Goal: Transaction & Acquisition: Purchase product/service

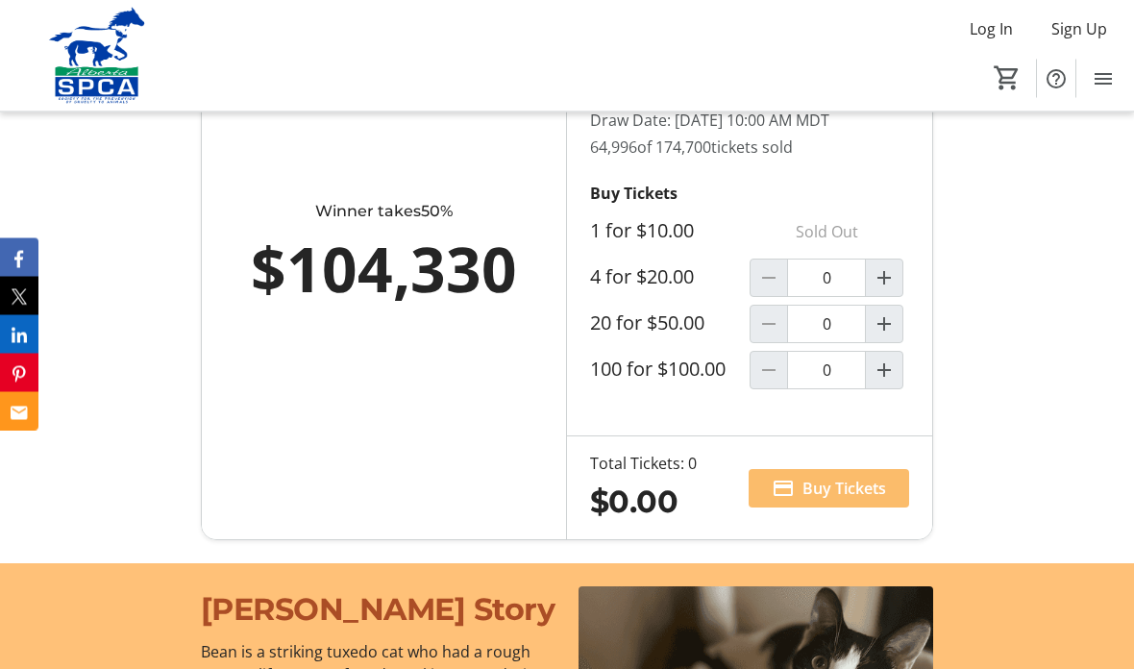
scroll to position [1378, 0]
click at [897, 296] on span "Increment by one" at bounding box center [884, 277] width 37 height 37
type input "1"
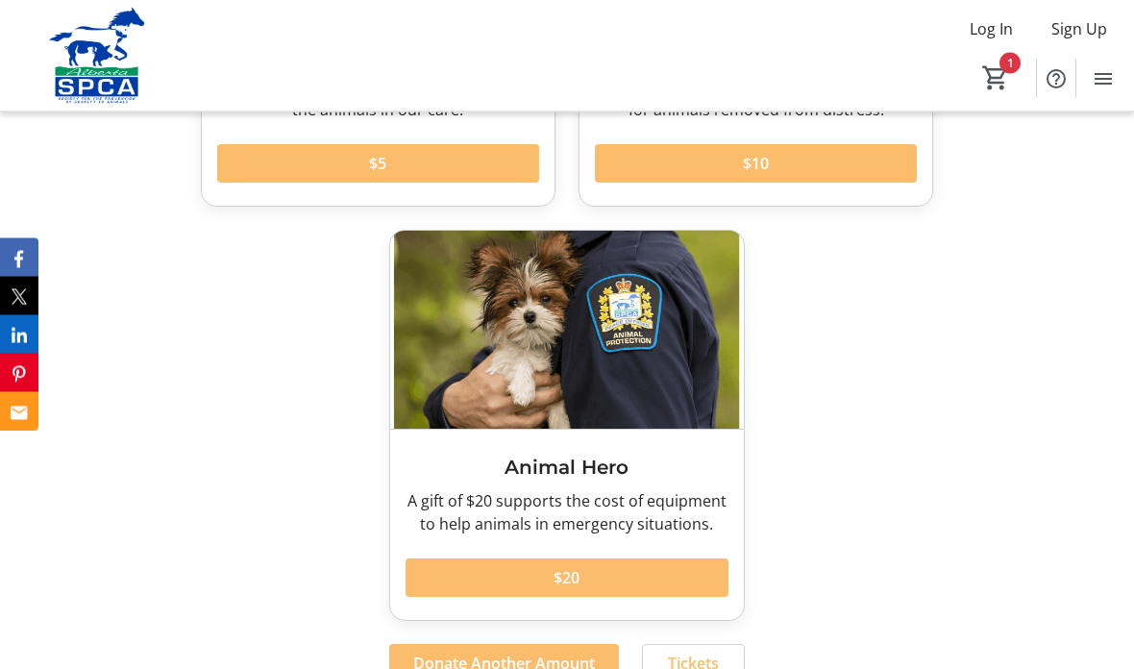
scroll to position [2760, 0]
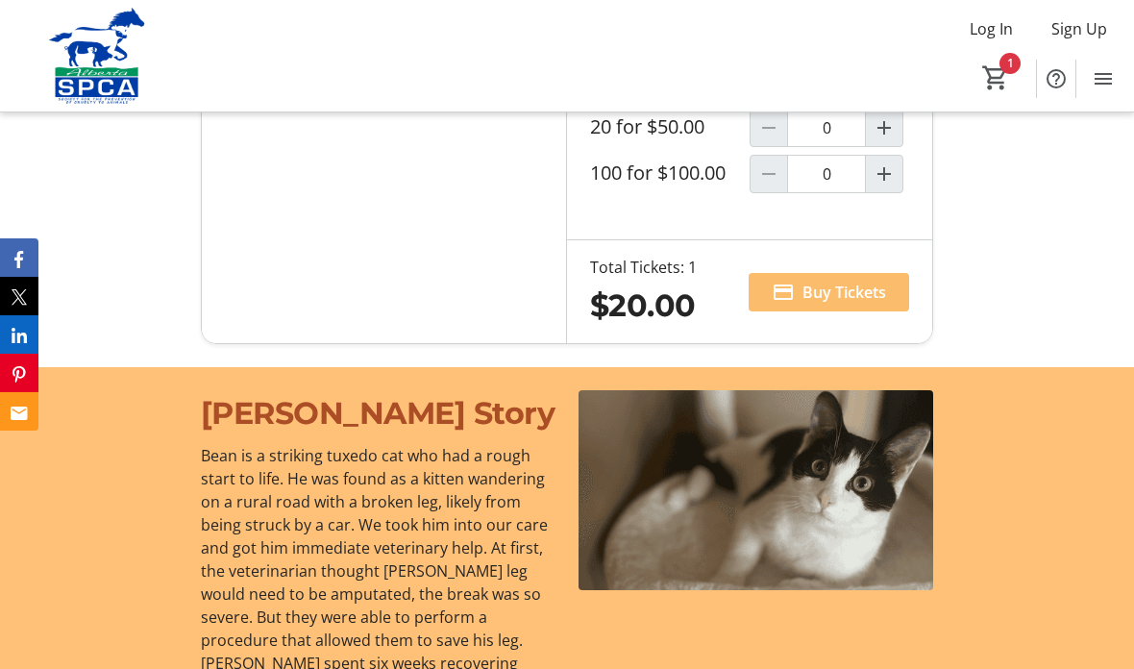
click at [861, 304] on span "Buy Tickets" at bounding box center [844, 292] width 84 height 23
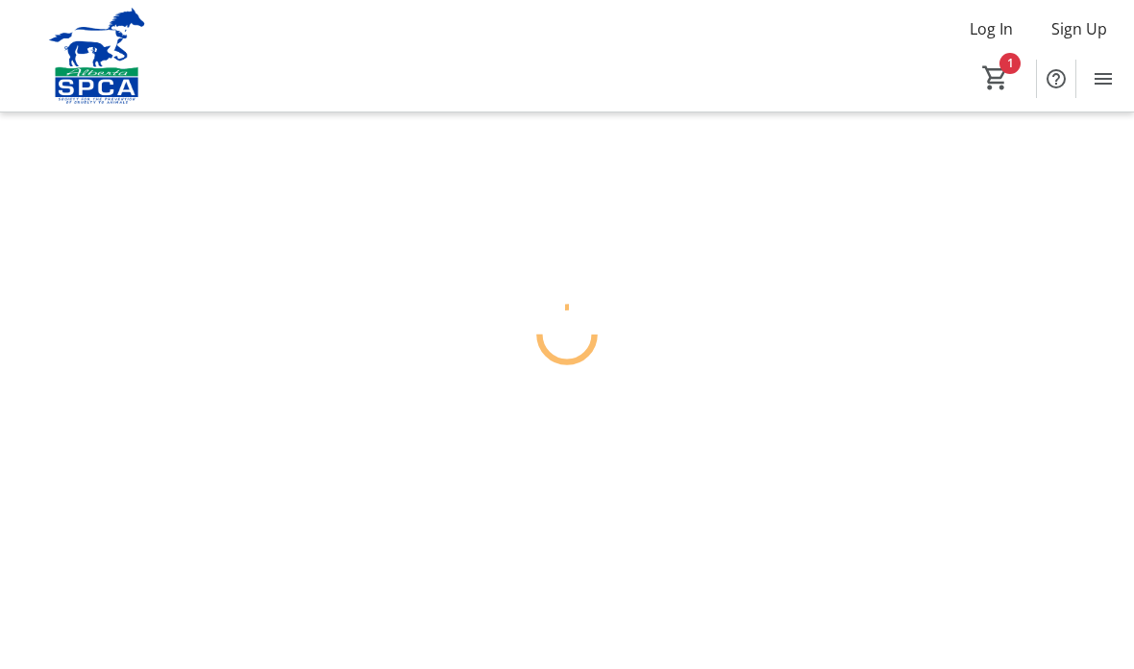
scroll to position [77, 0]
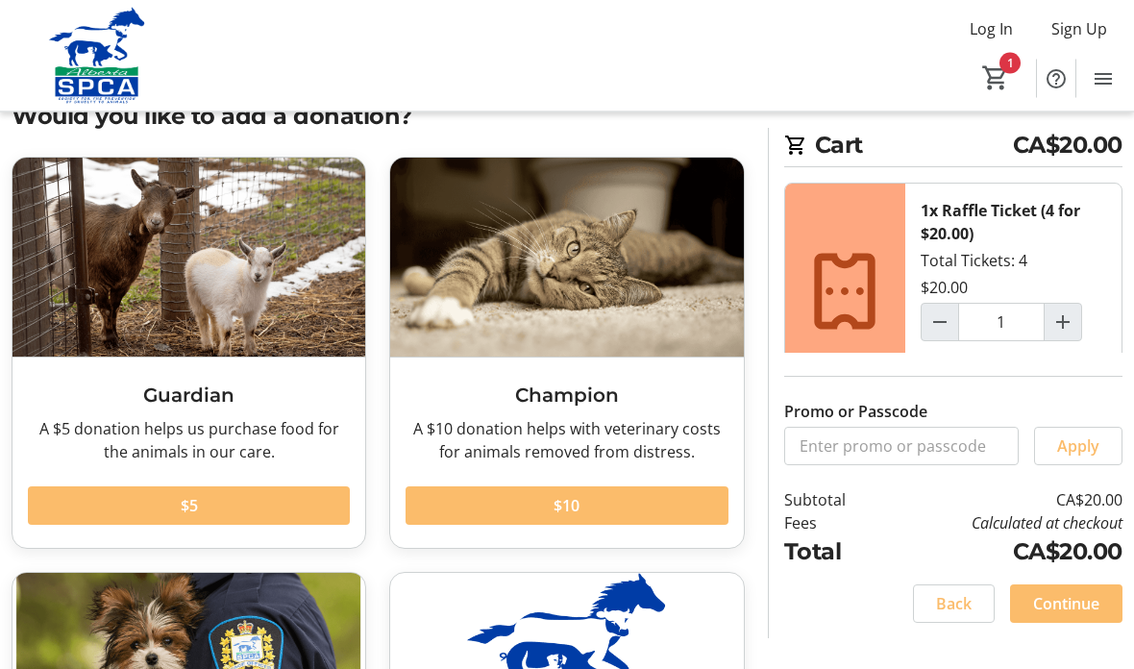
scroll to position [52, 0]
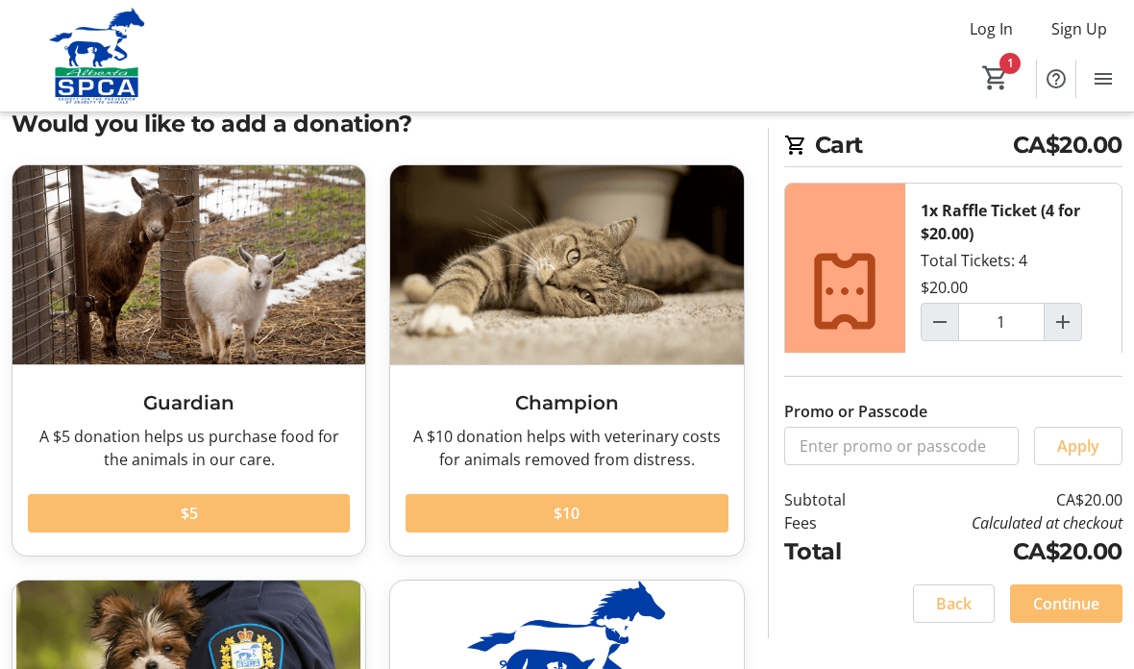
click at [999, 65] on mat-icon "1" at bounding box center [995, 77] width 29 height 29
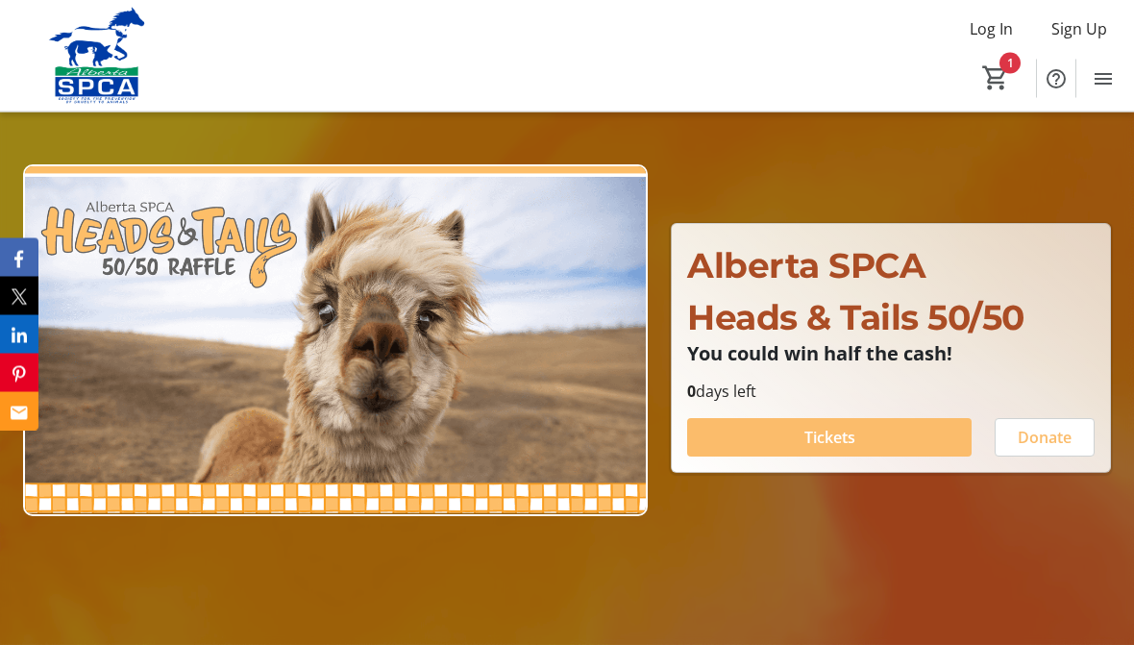
scroll to position [123, 0]
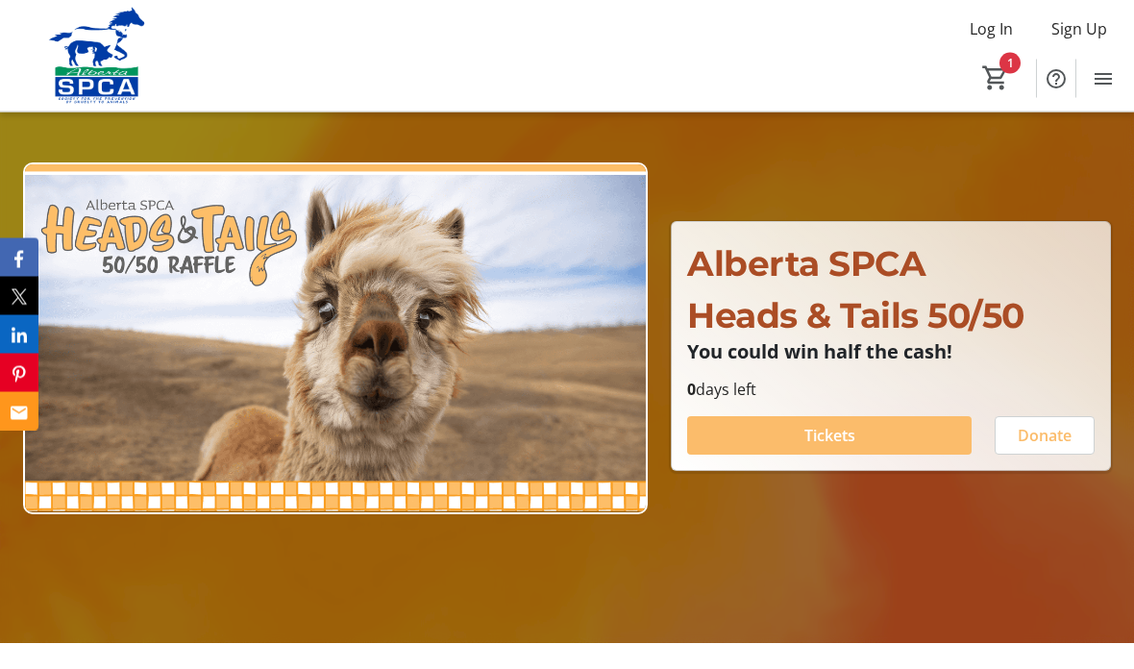
click at [846, 448] on span "Tickets" at bounding box center [829, 436] width 51 height 23
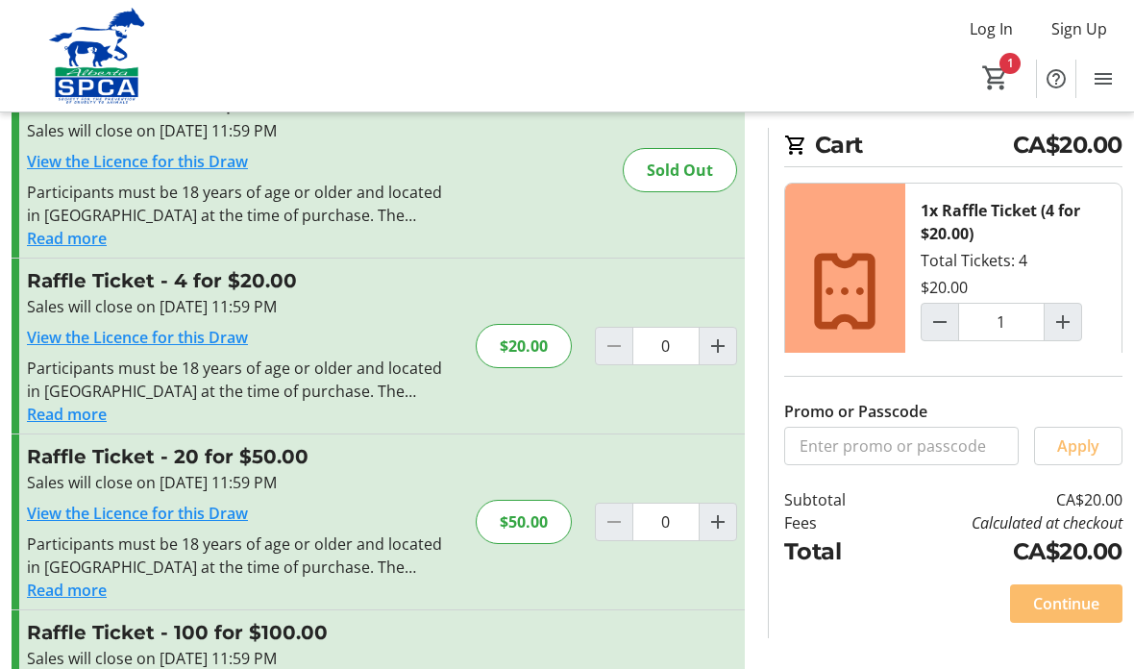
type input "1"
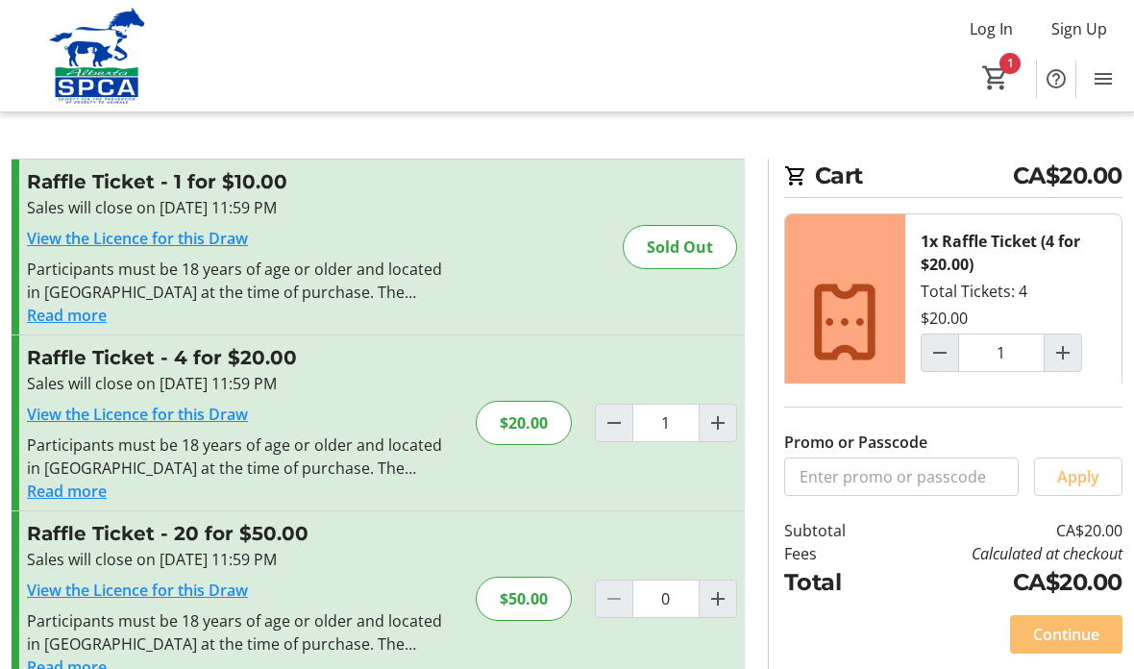
click at [1085, 646] on span "Continue" at bounding box center [1066, 634] width 66 height 23
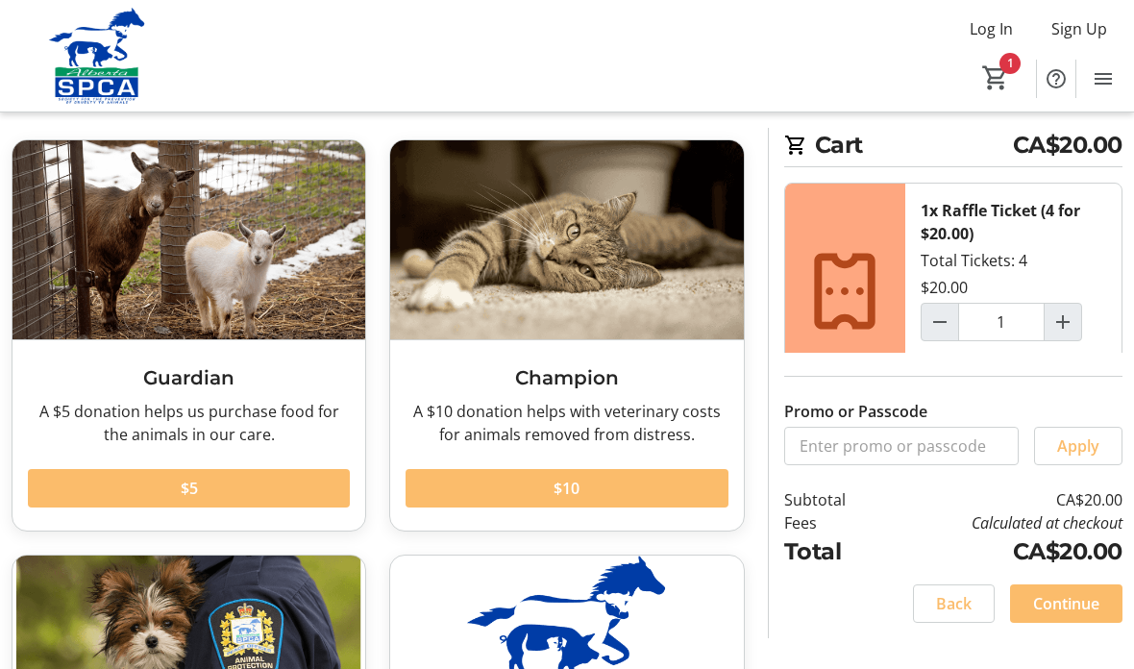
click at [621, 482] on span at bounding box center [567, 488] width 322 height 46
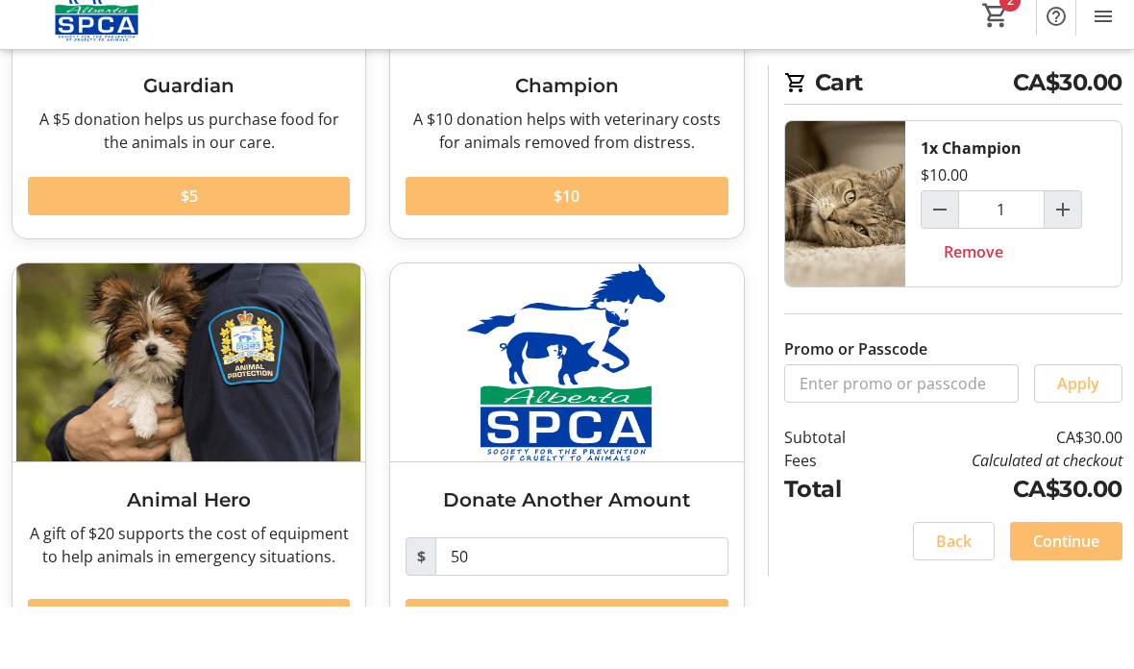
scroll to position [307, 0]
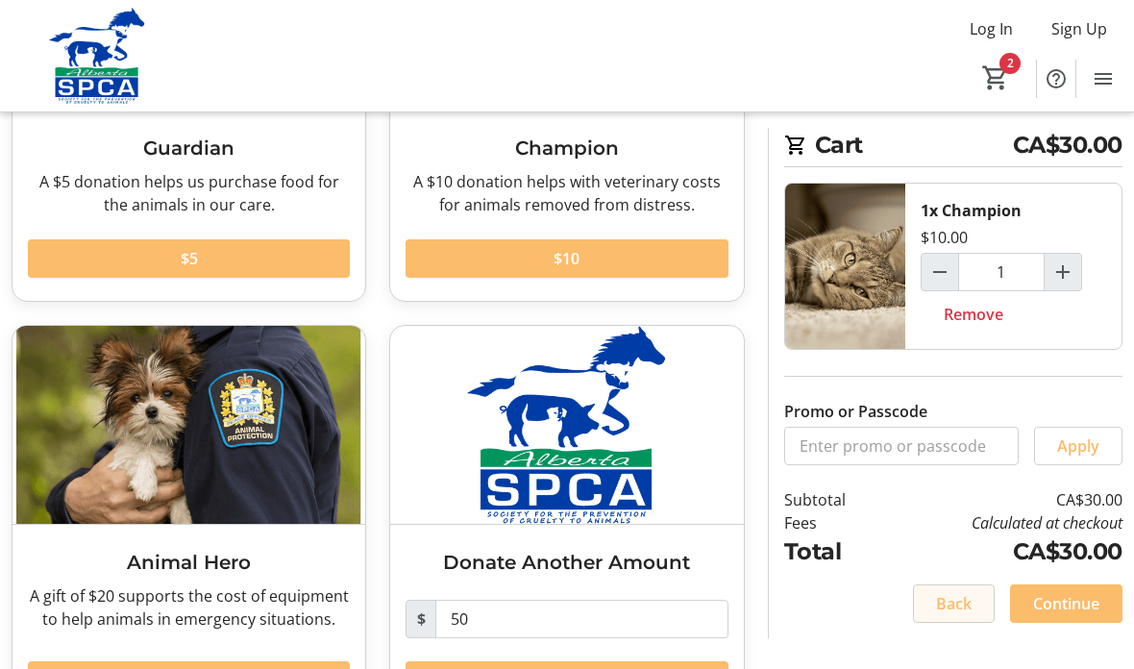
click at [947, 615] on span "Back" at bounding box center [954, 603] width 36 height 23
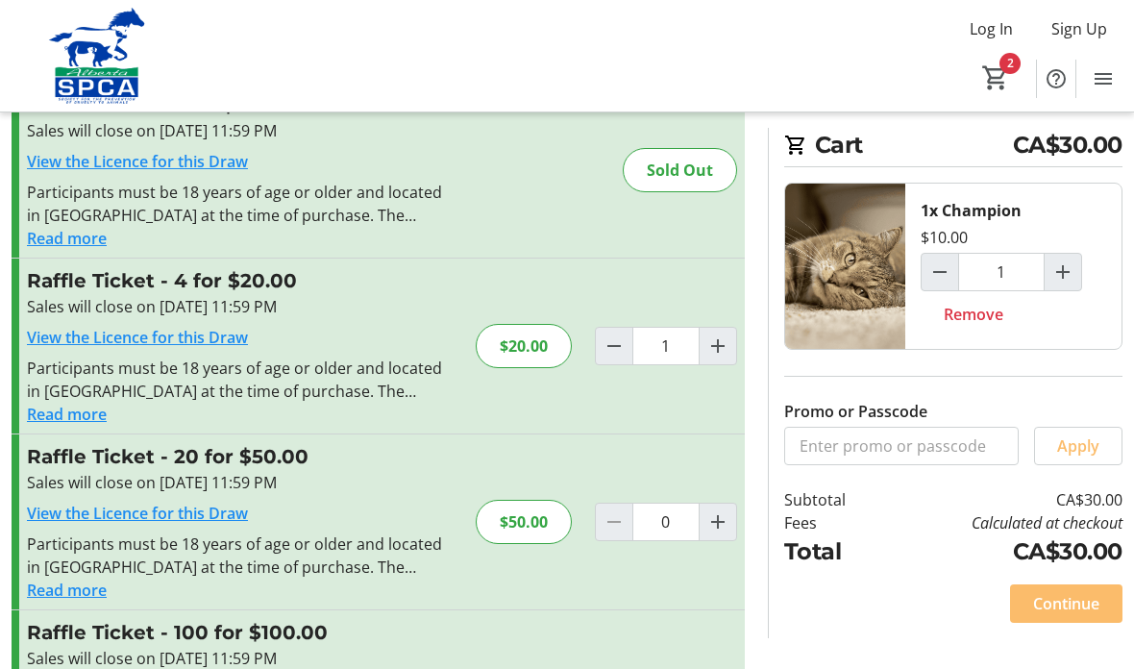
click at [1012, 74] on span "Cart" at bounding box center [995, 78] width 35 height 35
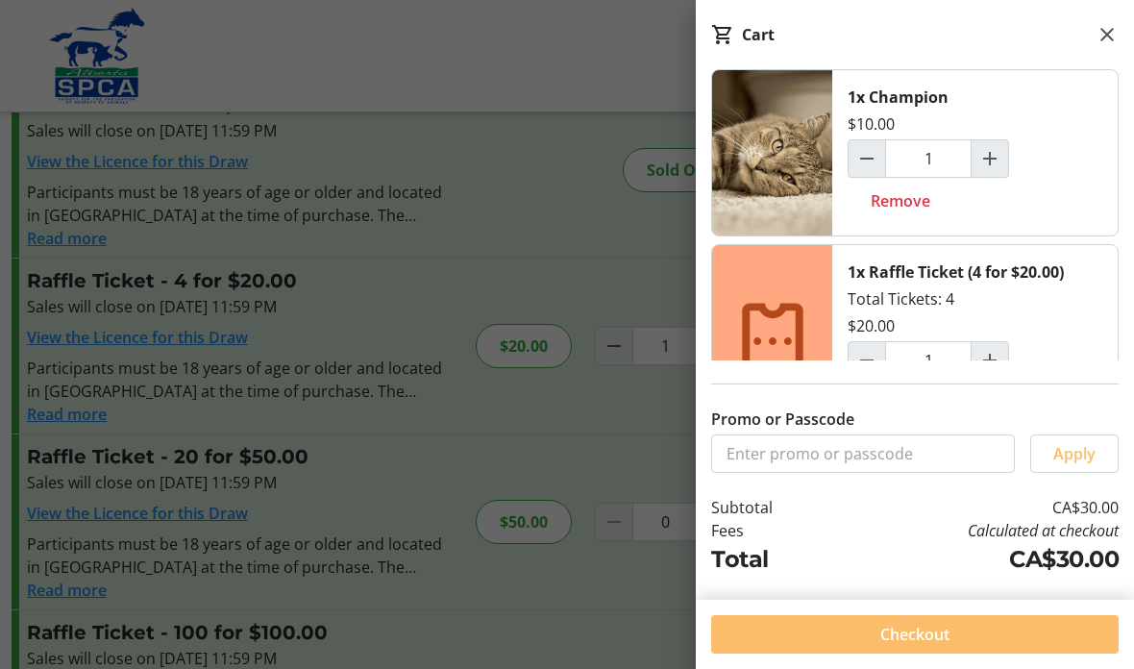
click at [1108, 41] on mat-icon at bounding box center [1107, 34] width 23 height 23
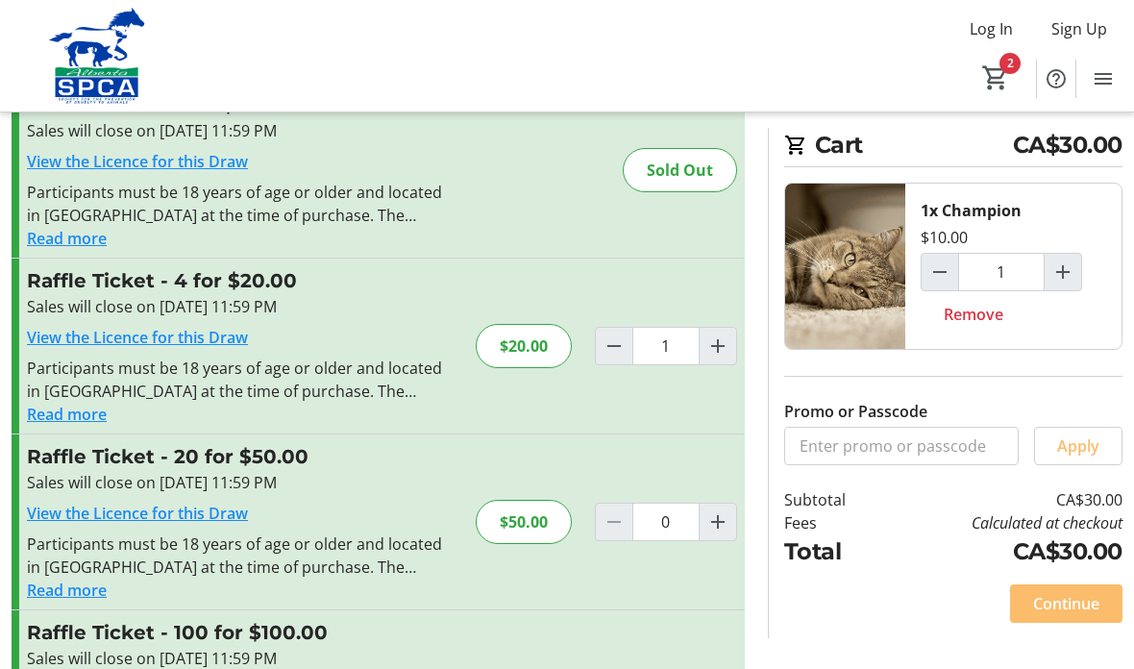
click at [1012, 72] on span "Cart" at bounding box center [995, 78] width 35 height 35
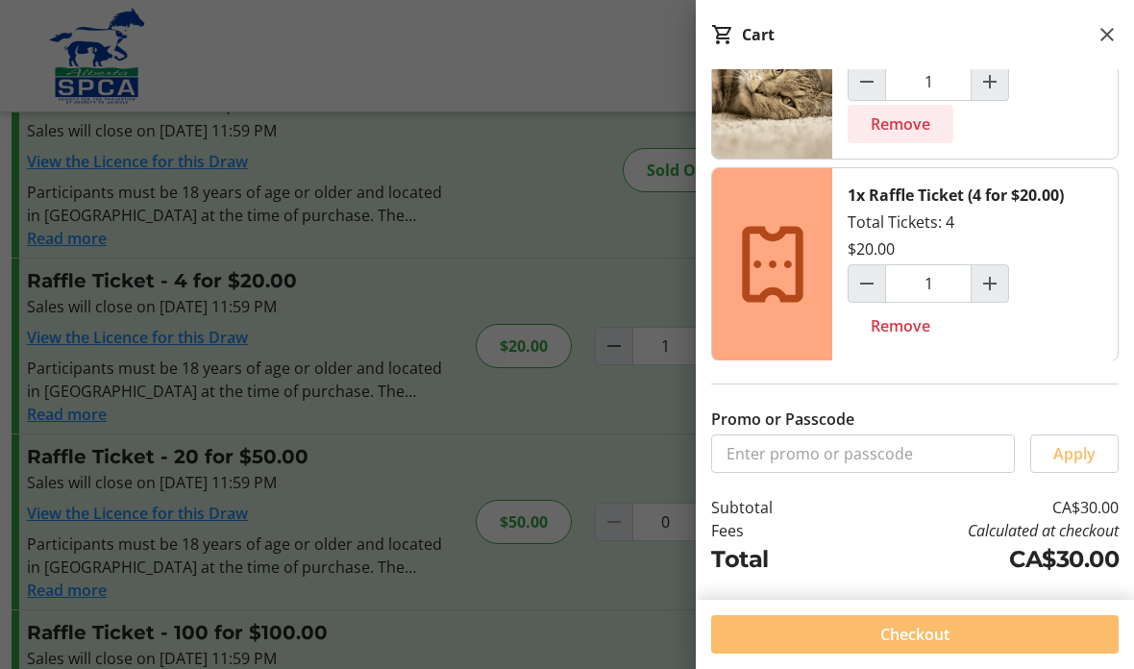
click at [916, 119] on span "Remove" at bounding box center [901, 123] width 60 height 23
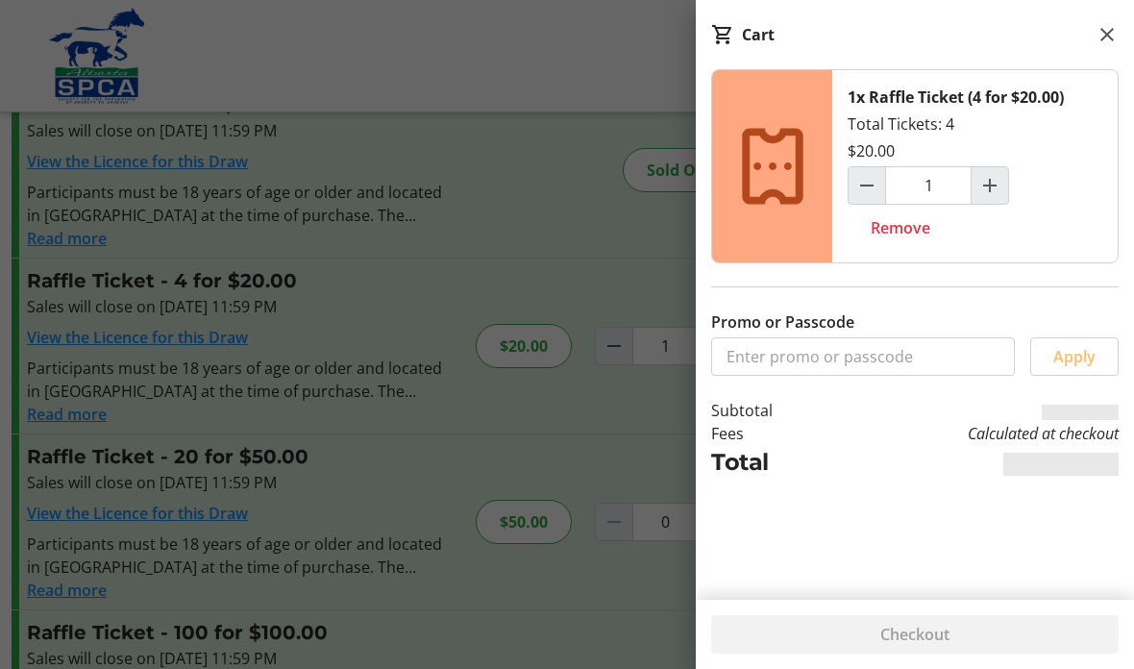
click at [923, 238] on span "Remove" at bounding box center [901, 227] width 60 height 23
type input "0"
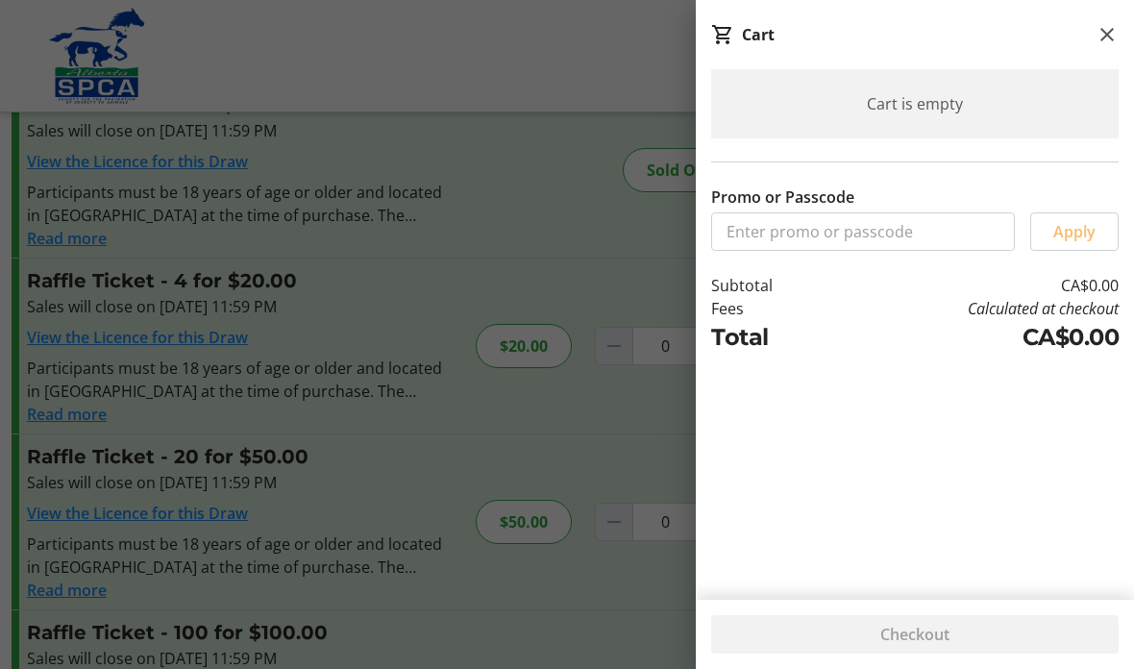
click at [1112, 40] on mat-icon at bounding box center [1107, 34] width 23 height 23
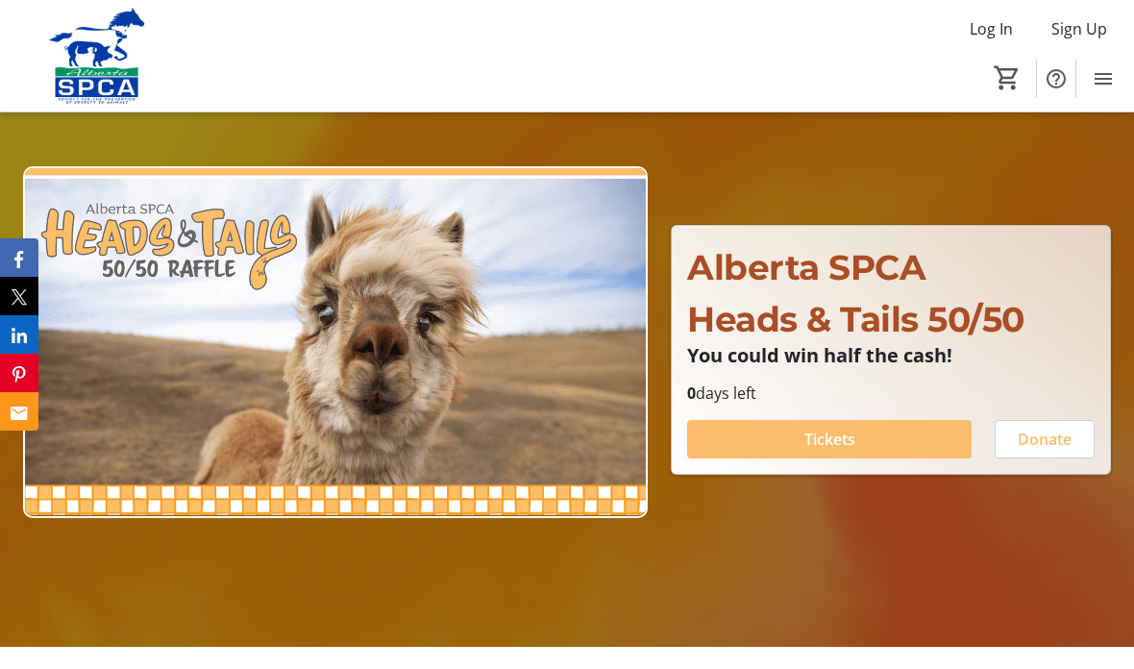
scroll to position [124, 0]
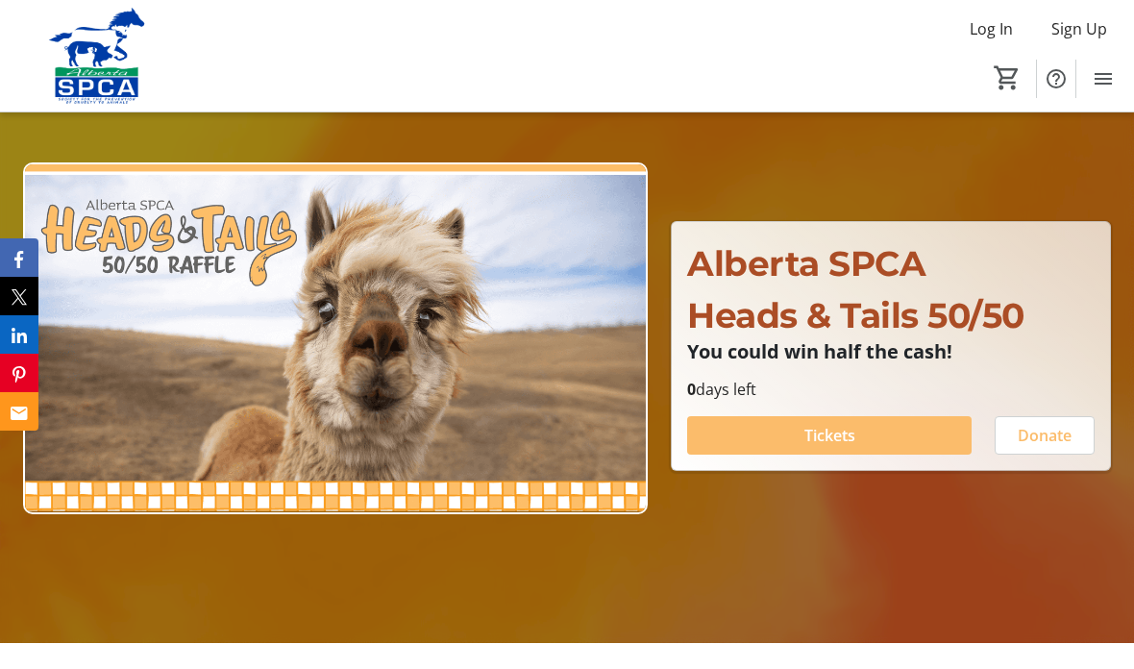
click at [883, 458] on span at bounding box center [829, 435] width 284 height 46
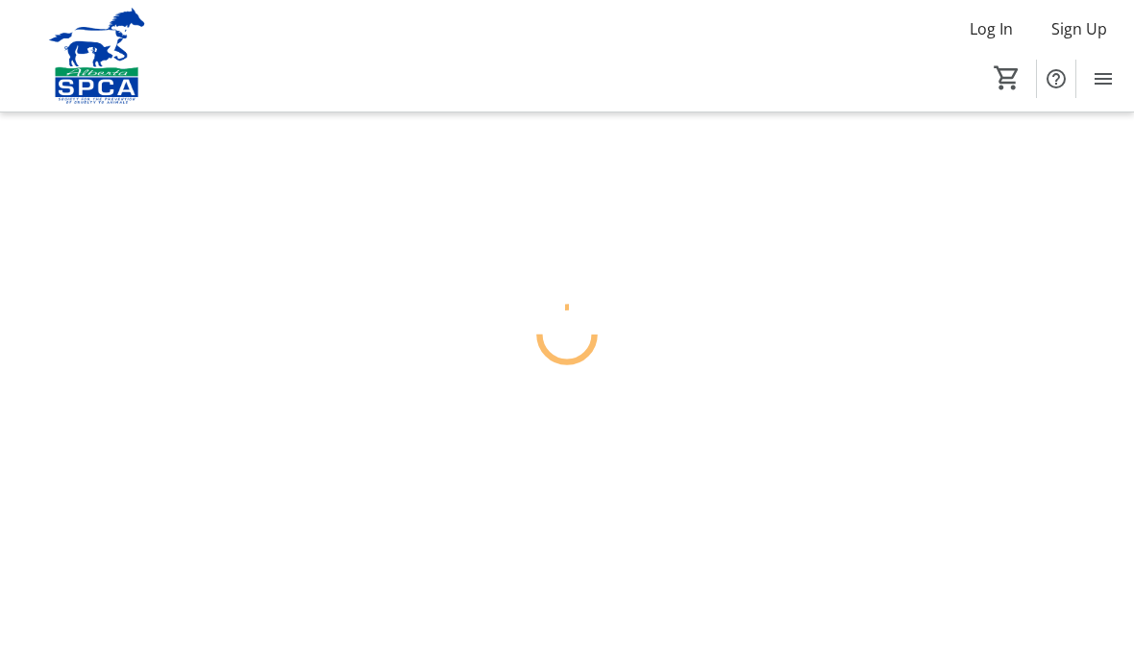
scroll to position [77, 0]
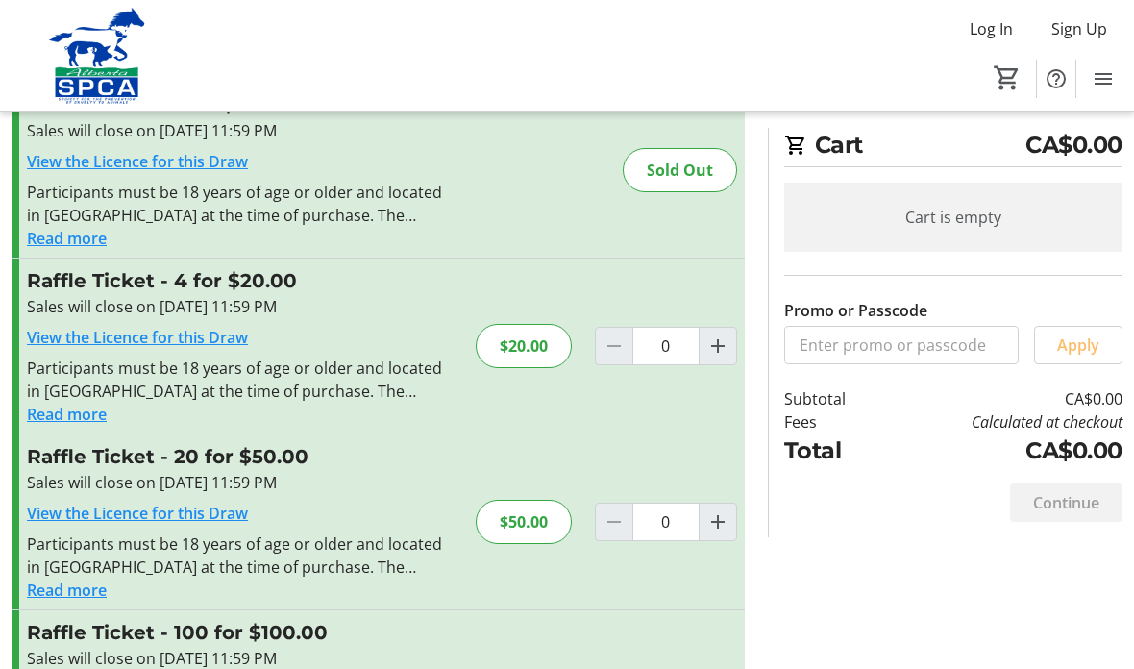
click at [615, 346] on div at bounding box center [614, 346] width 38 height 38
click at [718, 346] on mat-icon "Increment by one" at bounding box center [717, 345] width 23 height 23
type input "1"
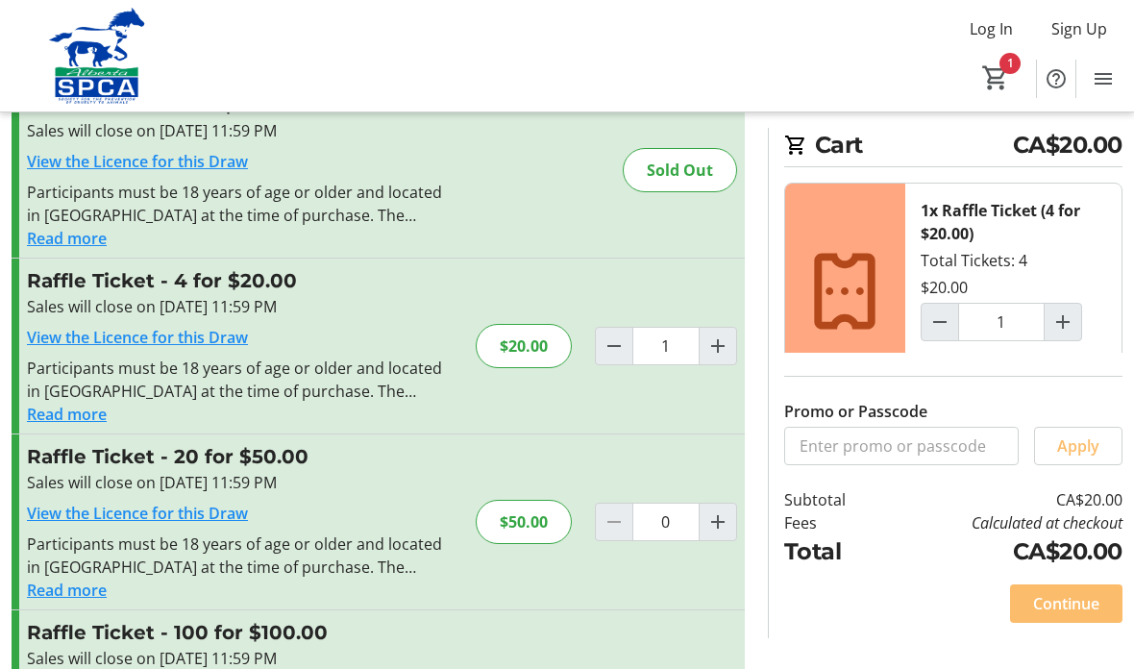
click at [1053, 615] on span "Continue" at bounding box center [1066, 603] width 66 height 23
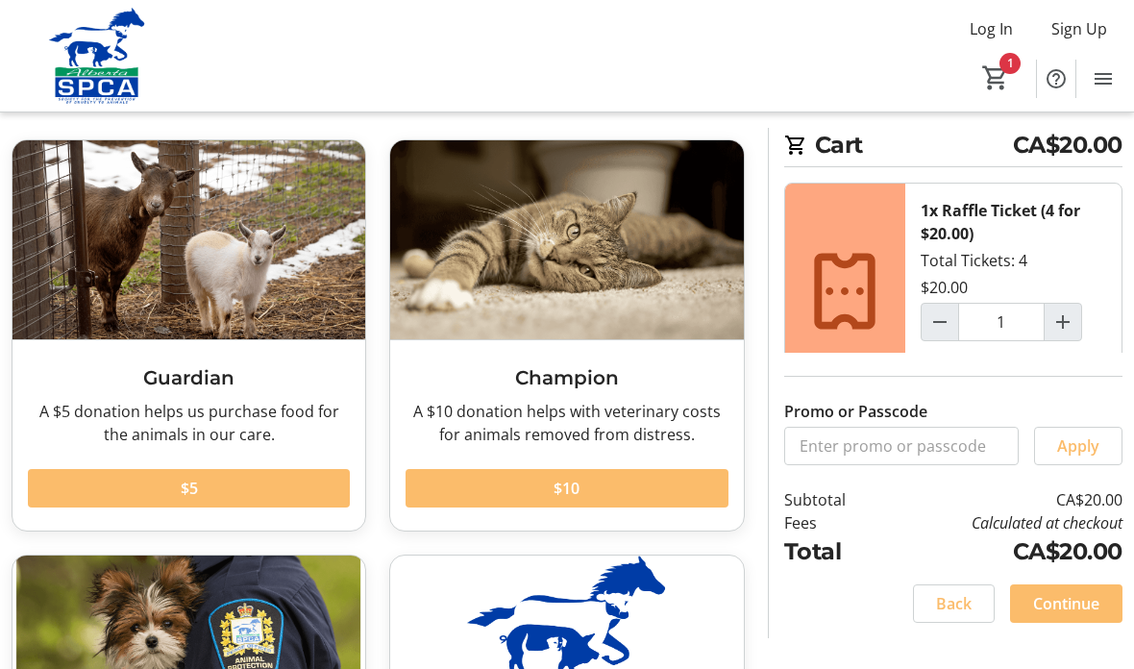
click at [591, 489] on span at bounding box center [567, 488] width 322 height 46
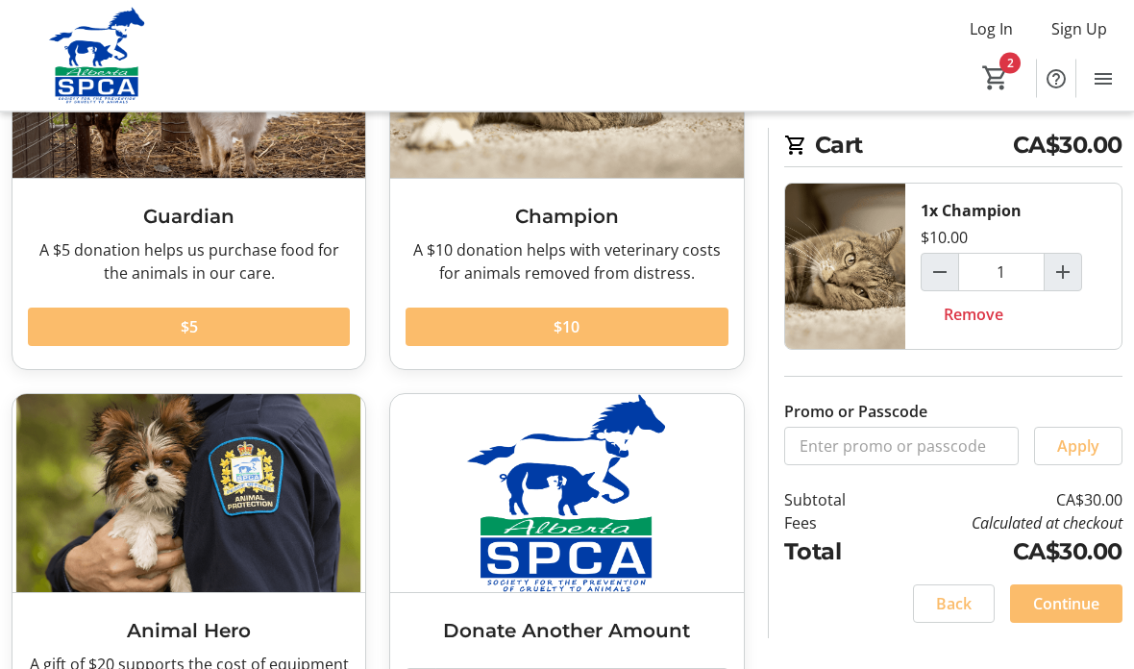
scroll to position [241, 0]
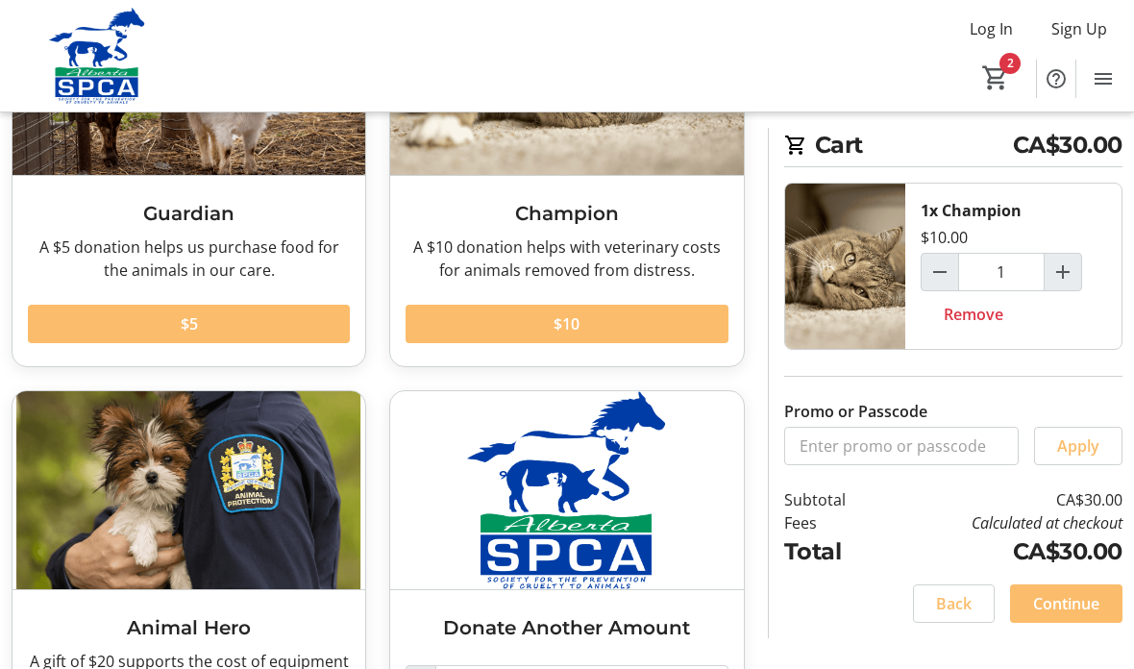
click at [1072, 615] on span "Continue" at bounding box center [1066, 603] width 66 height 23
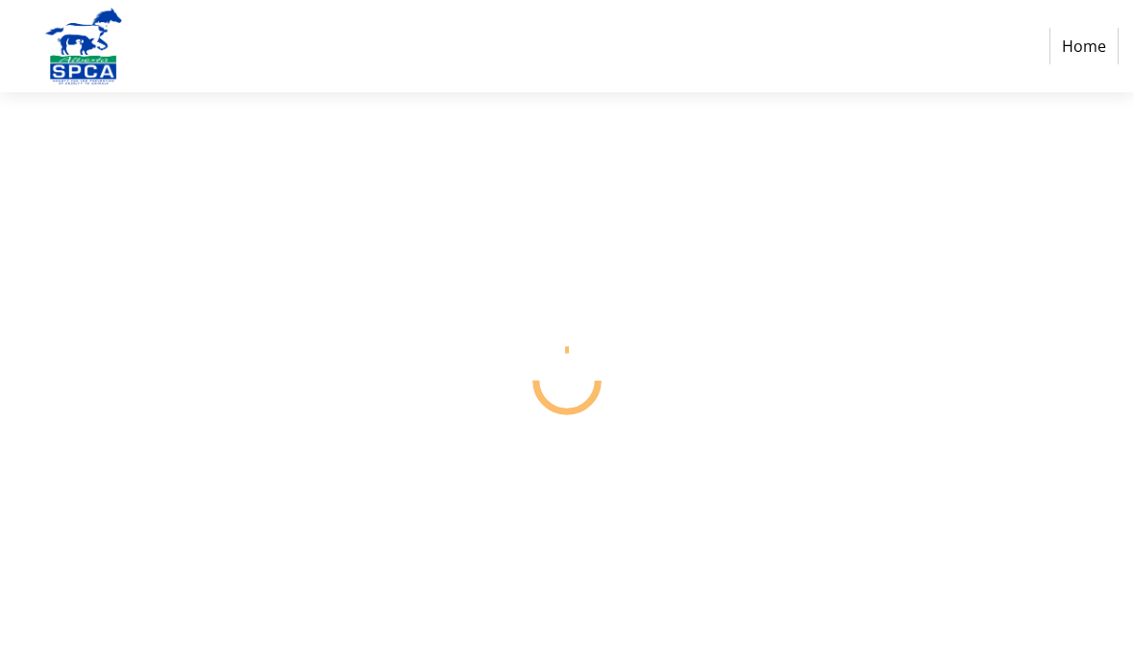
scroll to position [77, 0]
select select "CA"
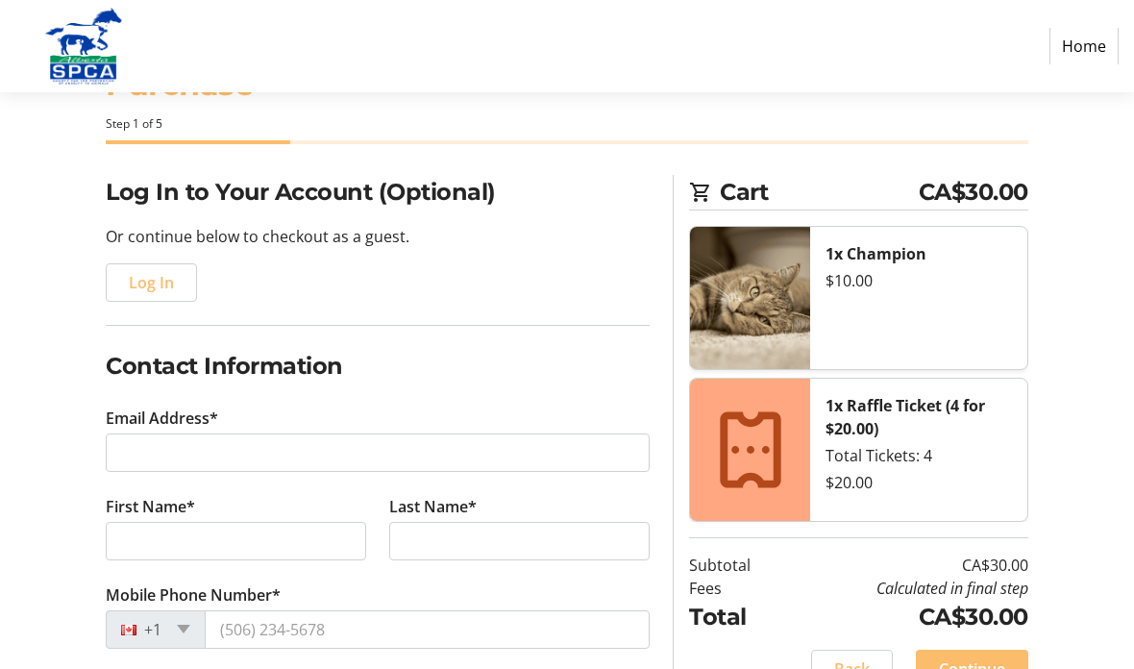
click at [168, 280] on span "Log In" at bounding box center [151, 282] width 45 height 23
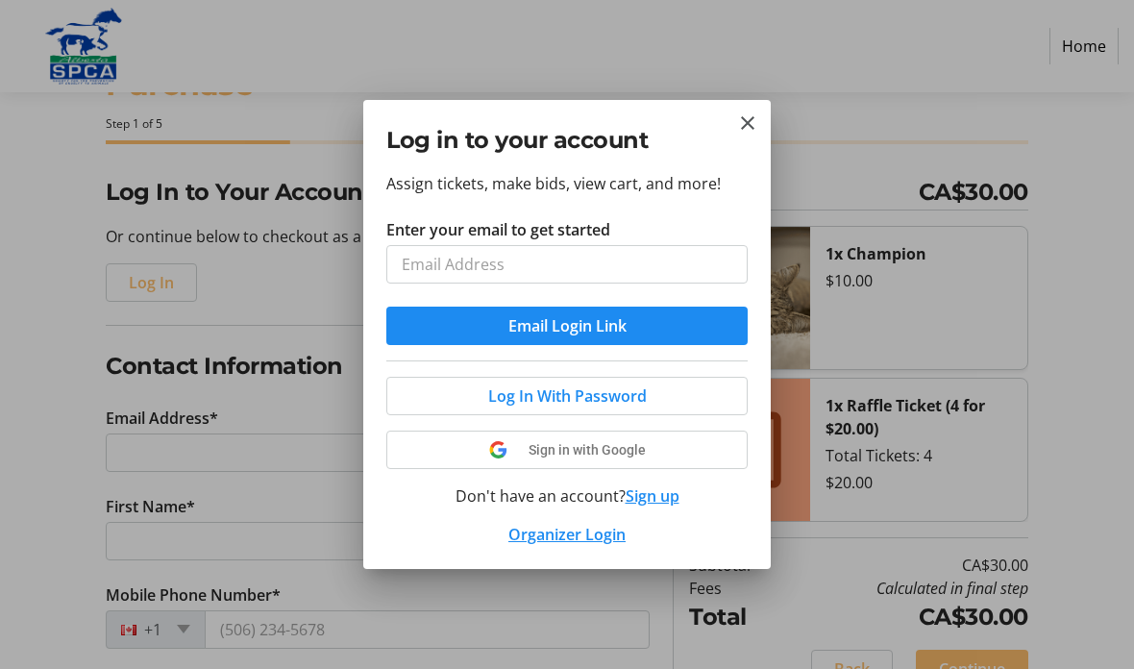
click at [755, 113] on mat-icon "Close" at bounding box center [747, 122] width 23 height 23
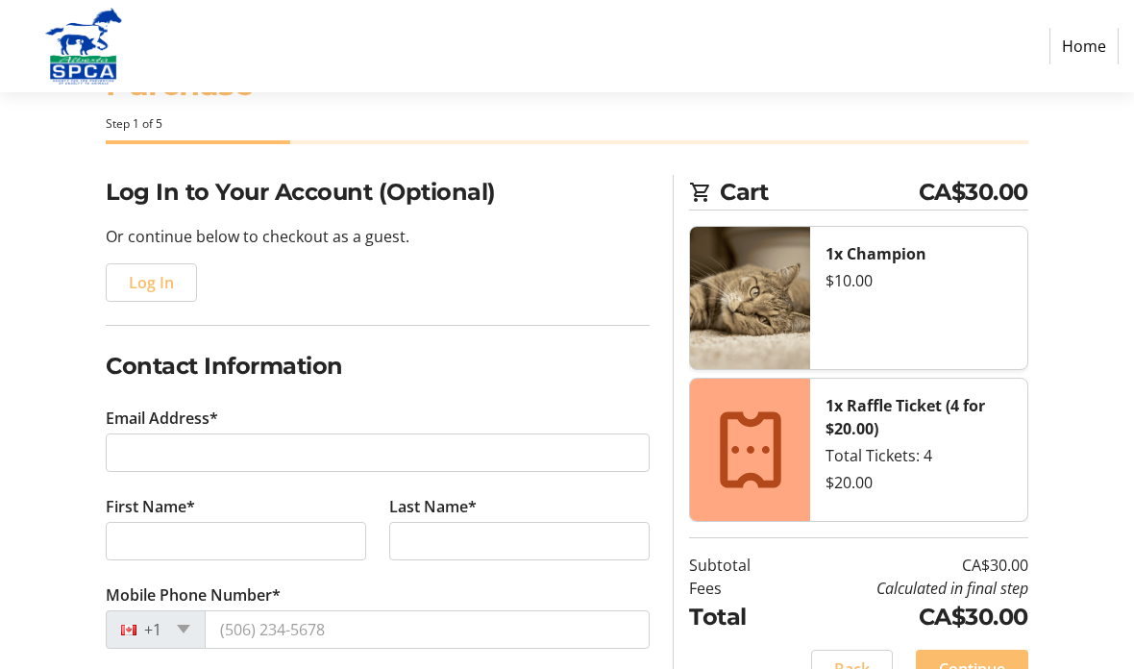
scroll to position [77, 0]
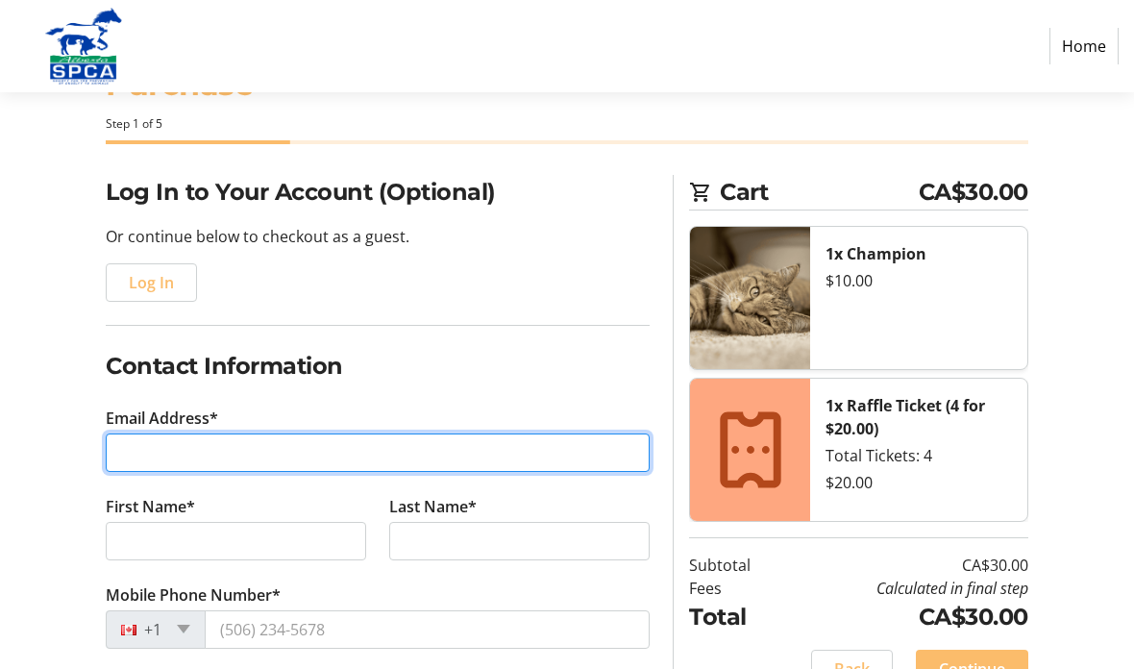
click at [261, 458] on input "Email Address*" at bounding box center [378, 452] width 544 height 38
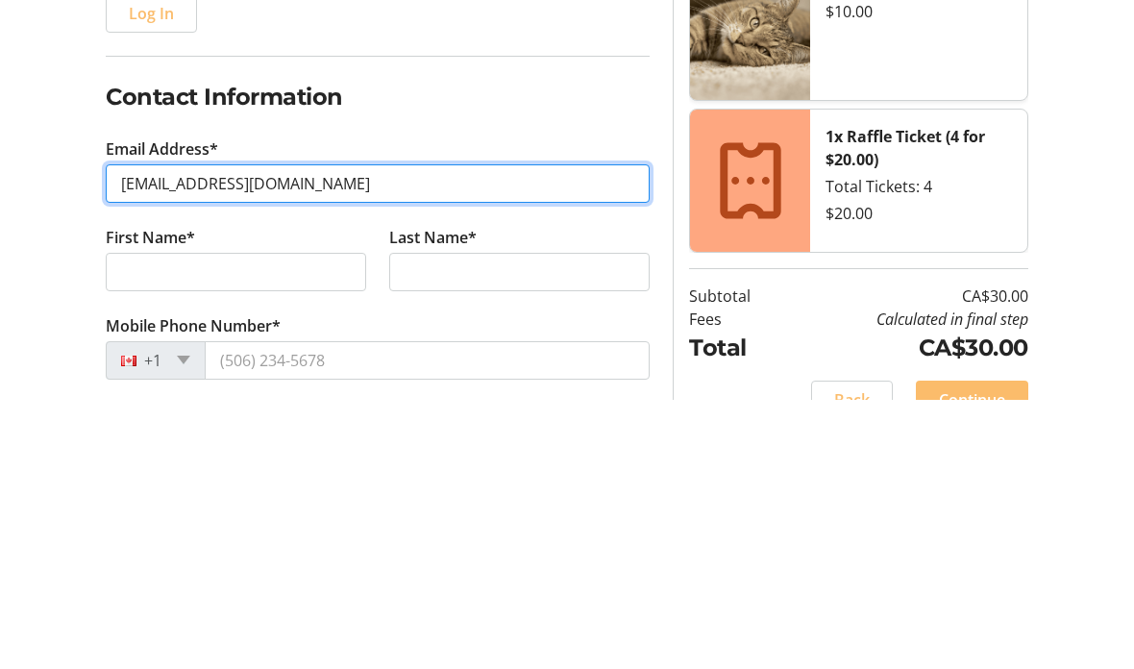
type input "[EMAIL_ADDRESS][DOMAIN_NAME]"
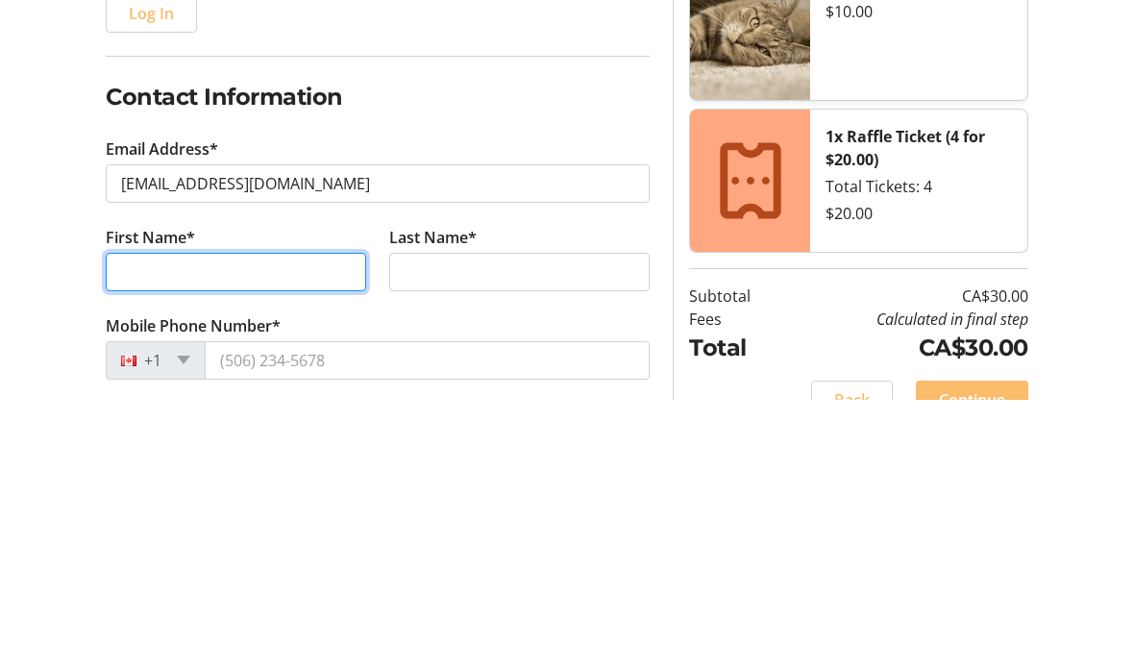
click at [311, 522] on input "First Name*" at bounding box center [236, 541] width 260 height 38
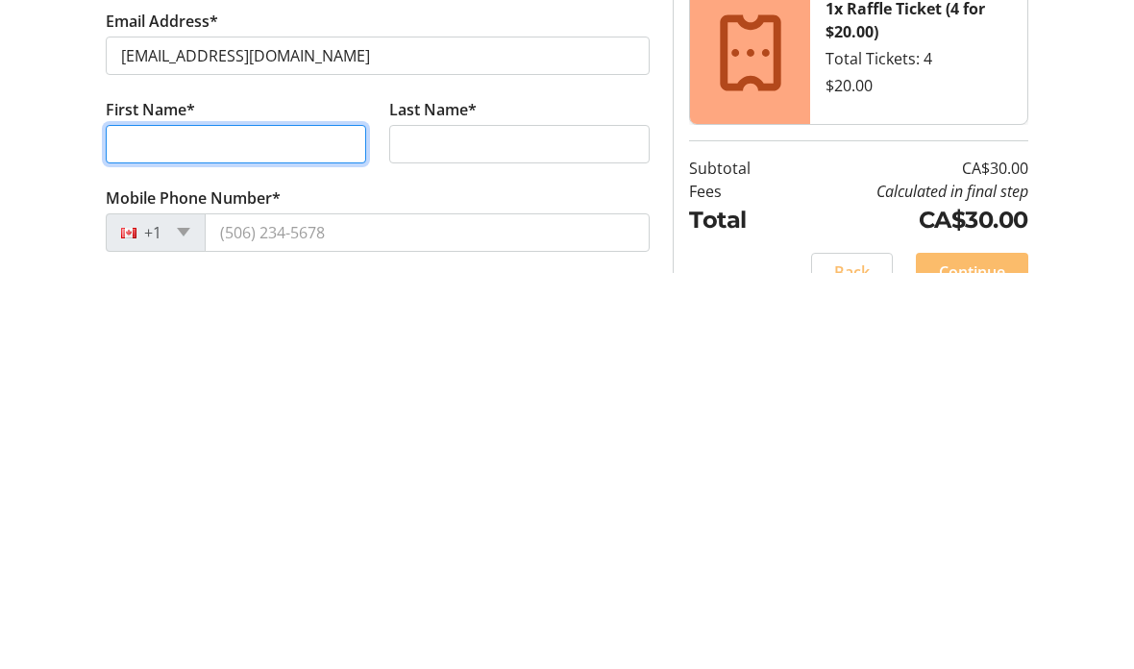
type input "[PERSON_NAME]"
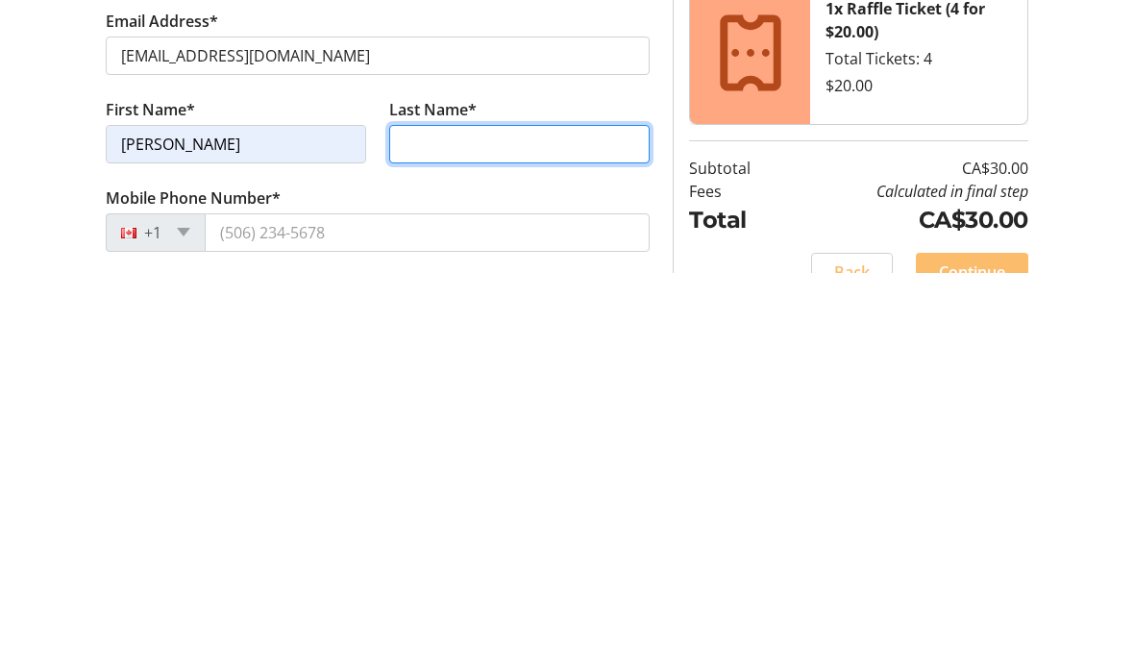
type input "Fraser"
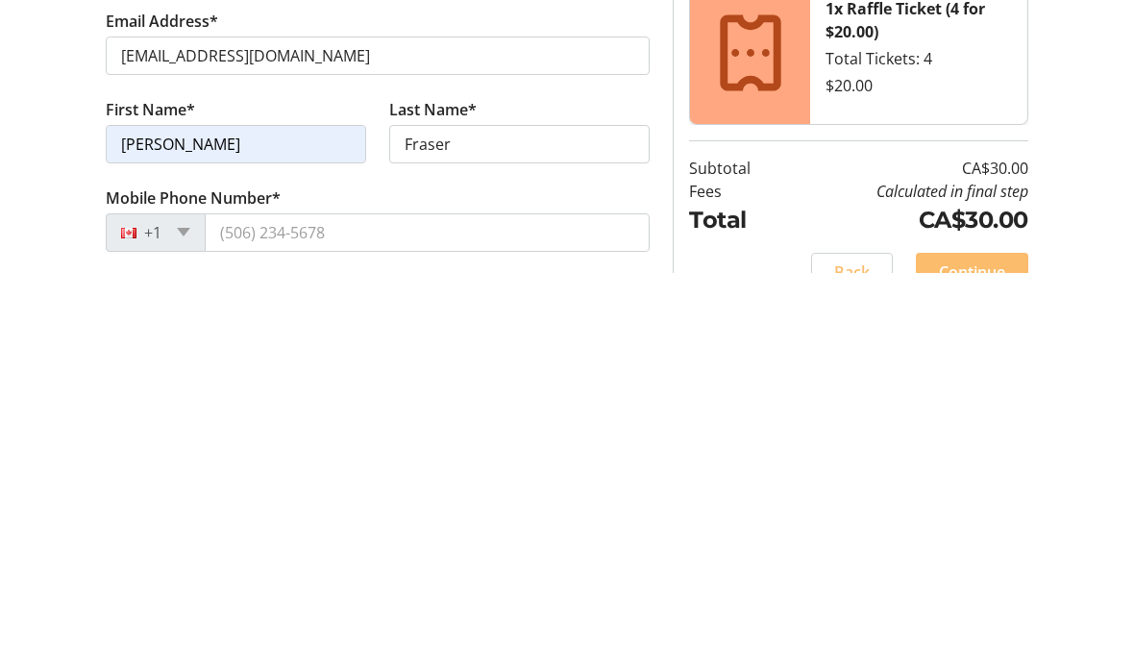
scroll to position [474, 0]
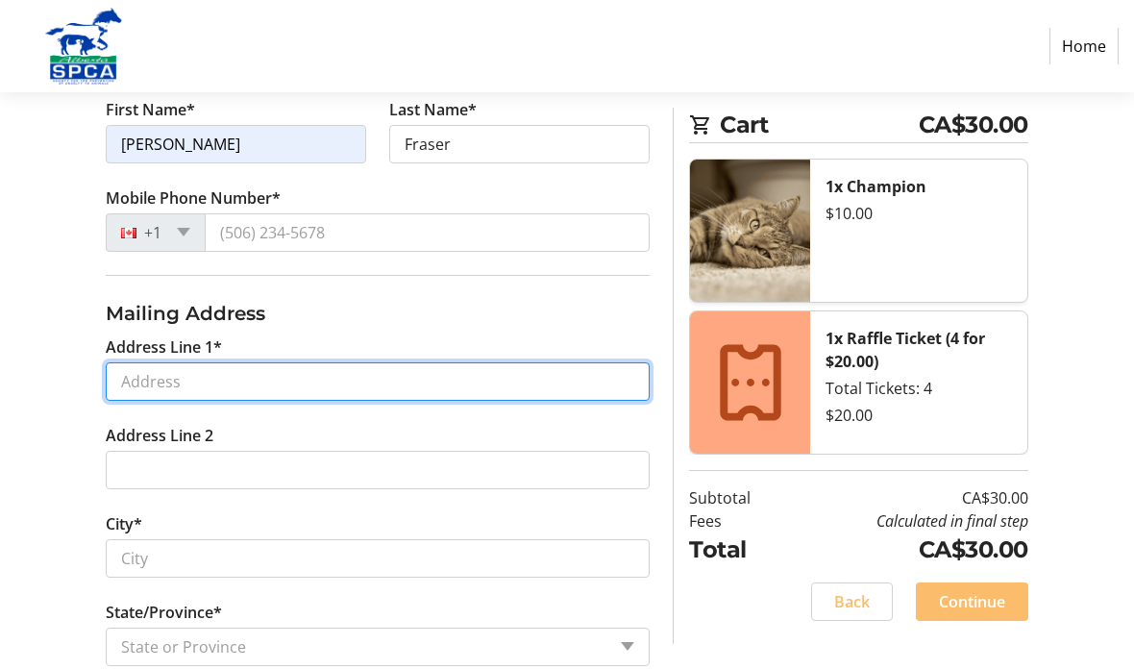
type input "[STREET_ADDRESS]"
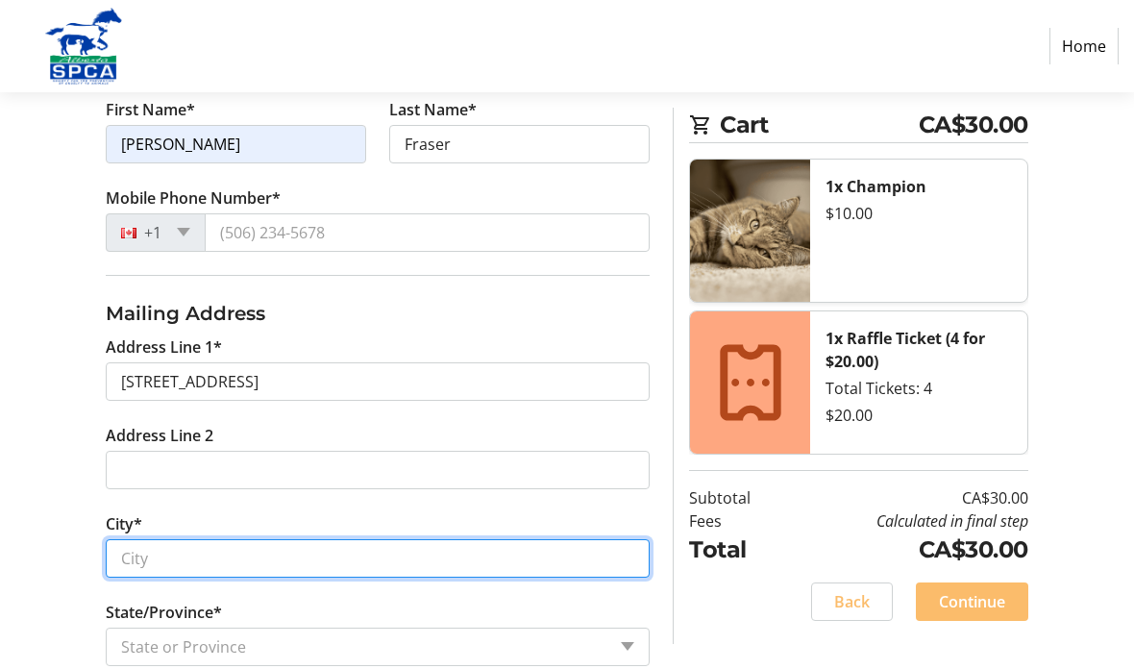
type input "[GEOGRAPHIC_DATA]"
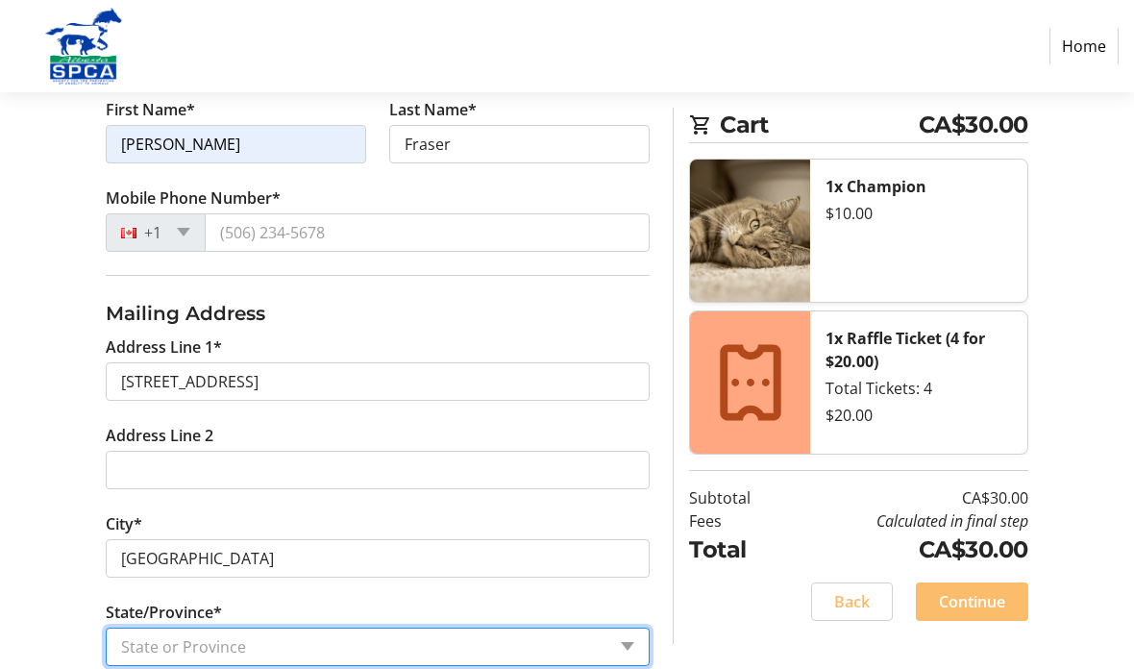
select select "AB"
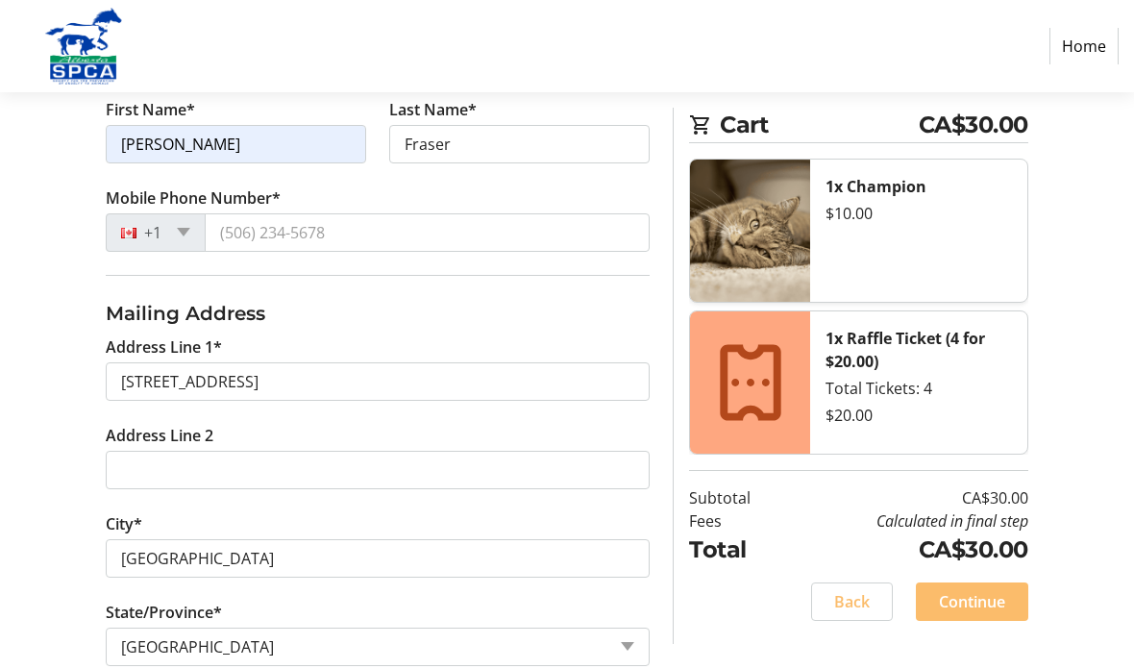
type input "T5A 3K4"
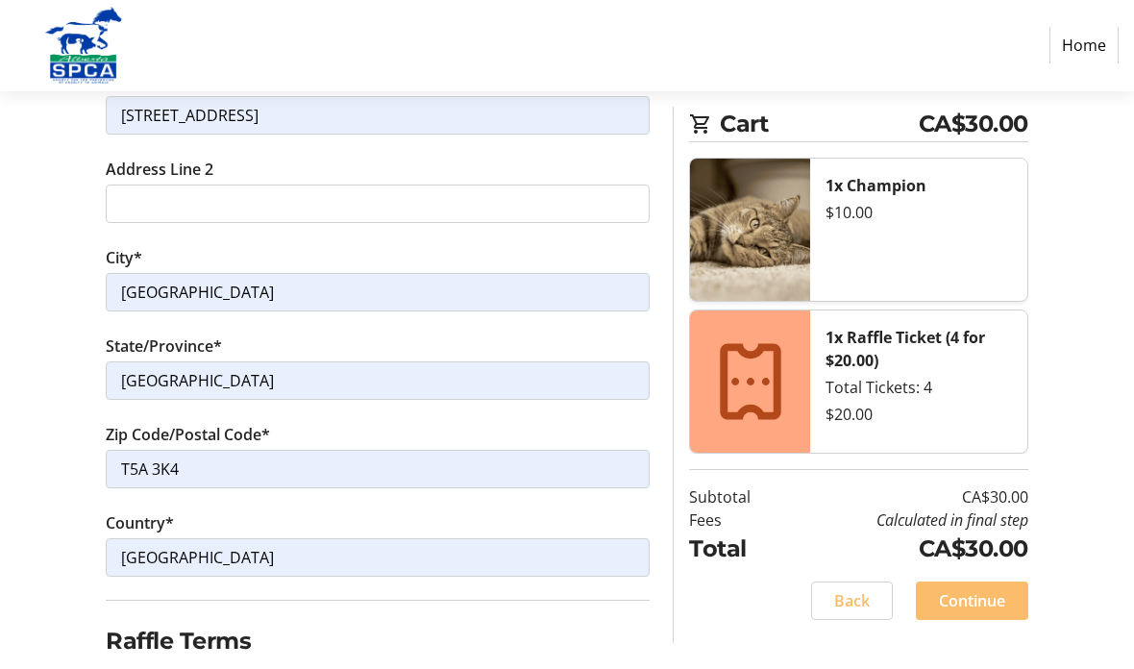
scroll to position [733, 0]
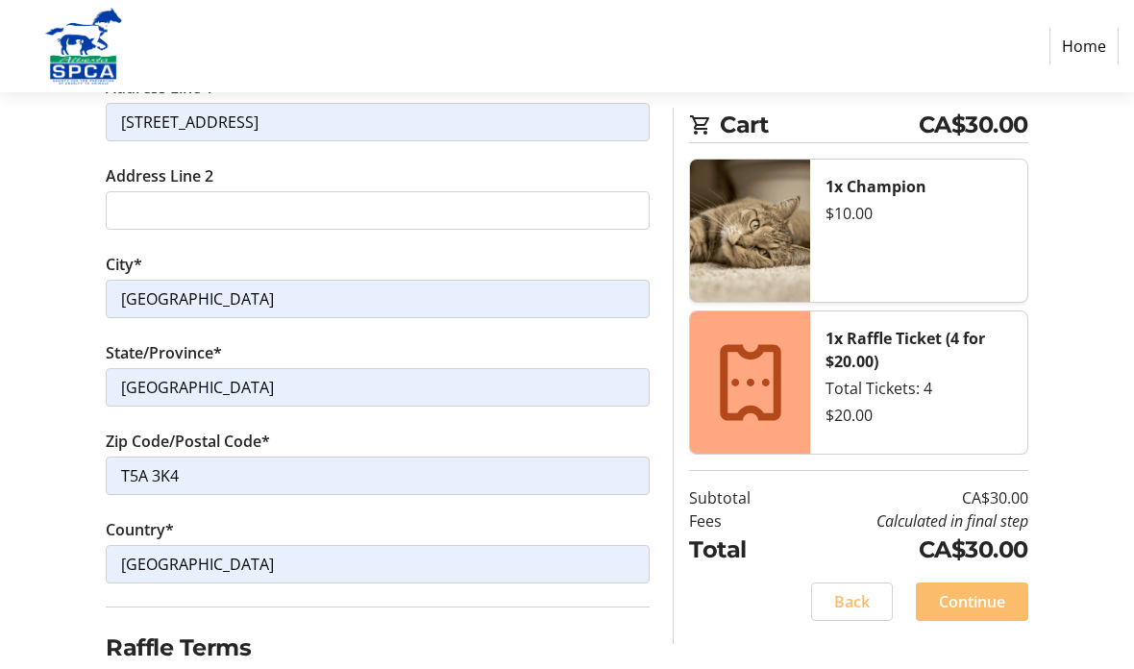
checkbox input "true"
click at [978, 604] on span "Continue" at bounding box center [972, 601] width 66 height 23
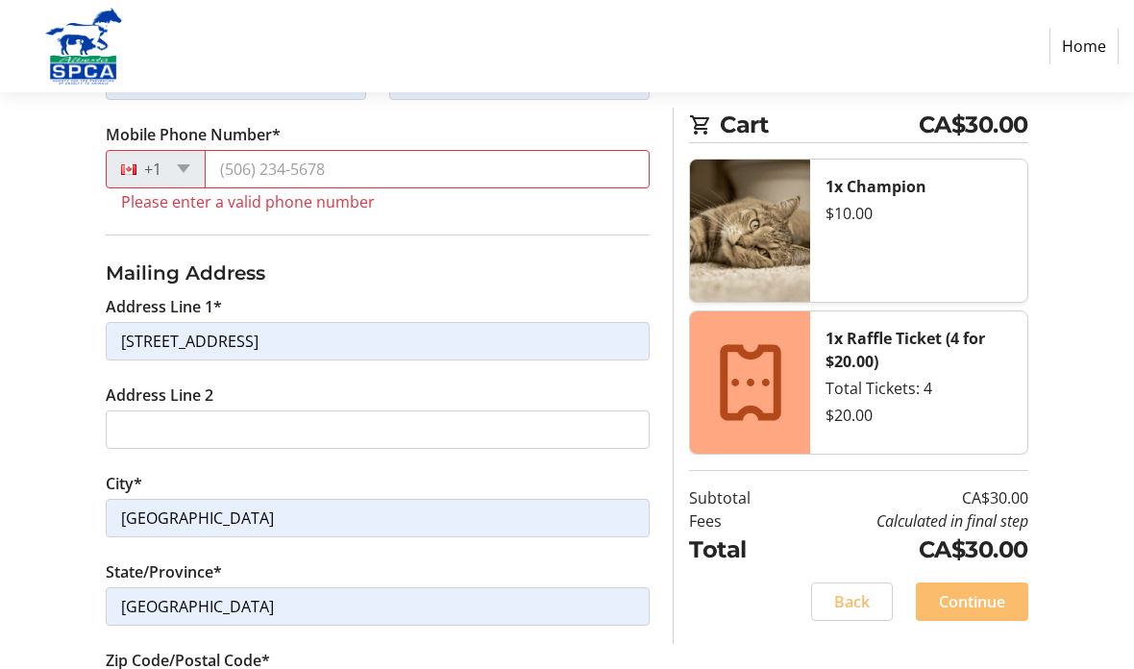
scroll to position [534, 0]
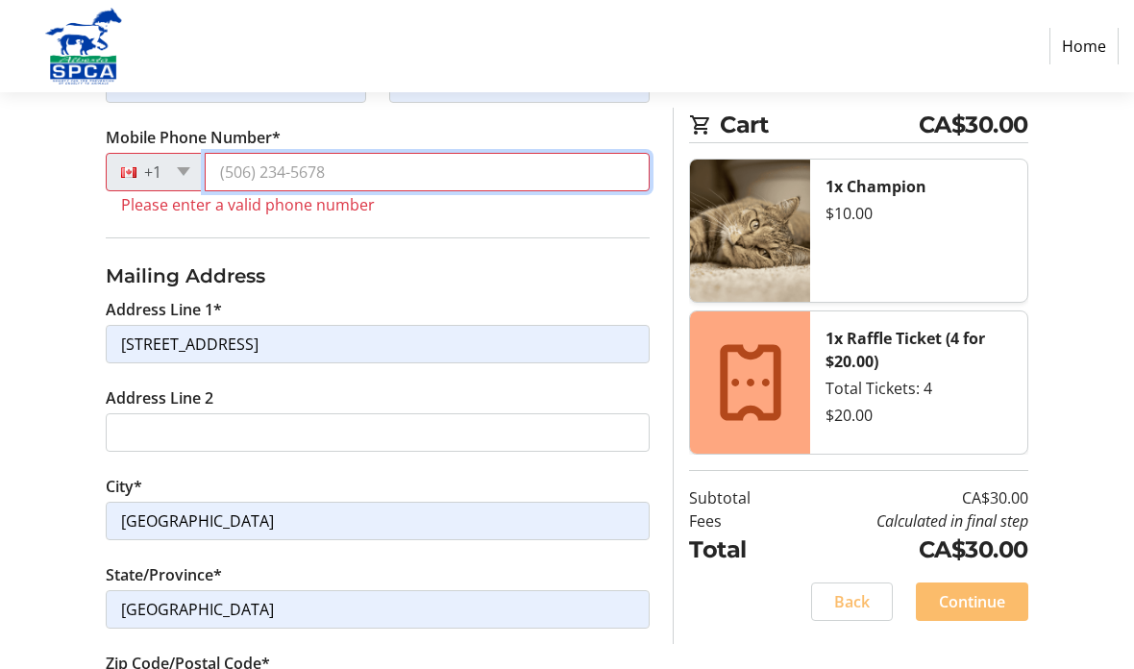
click at [254, 173] on input "Mobile Phone Number*" at bounding box center [427, 172] width 445 height 38
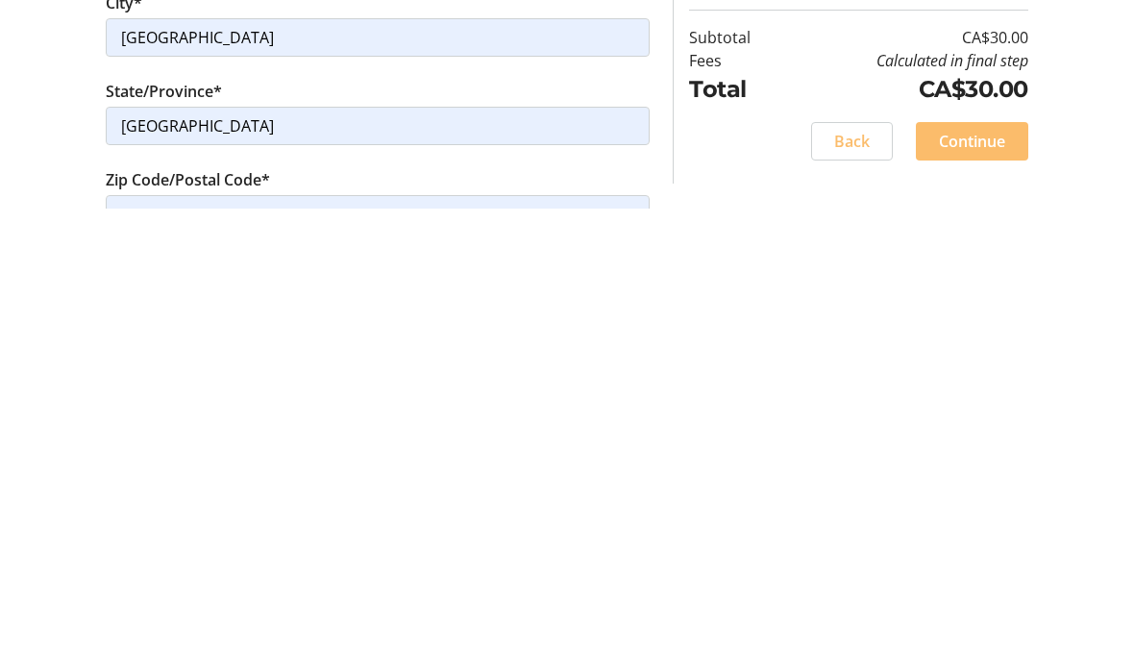
type input "[PHONE_NUMBER]"
click at [1001, 590] on span "Continue" at bounding box center [972, 601] width 66 height 23
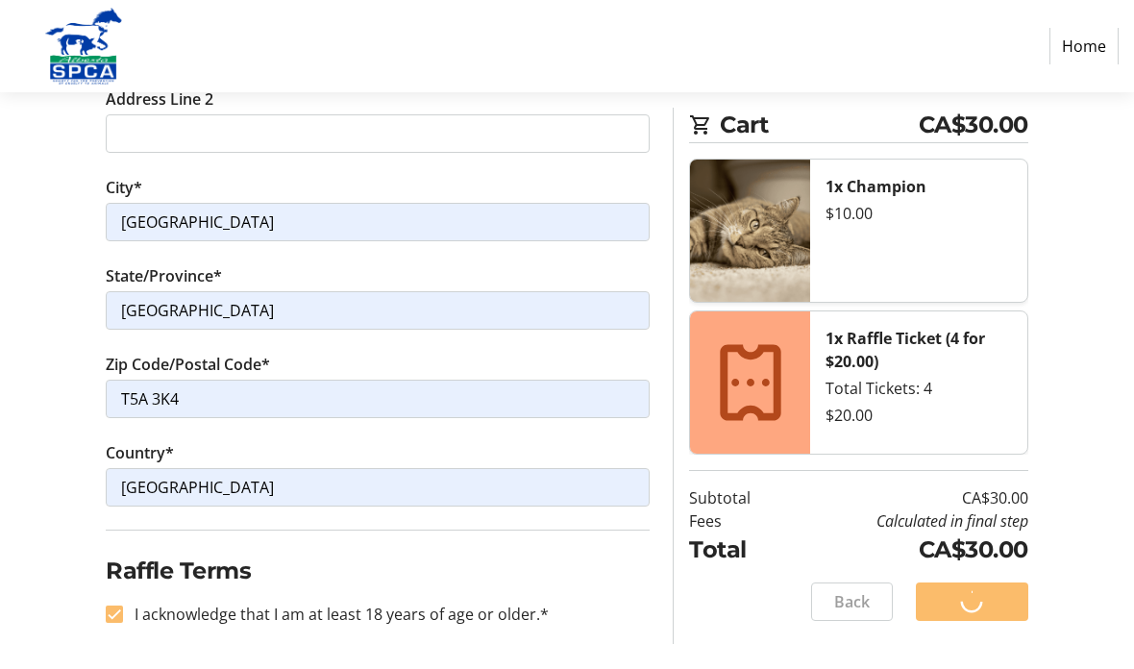
scroll to position [116, 0]
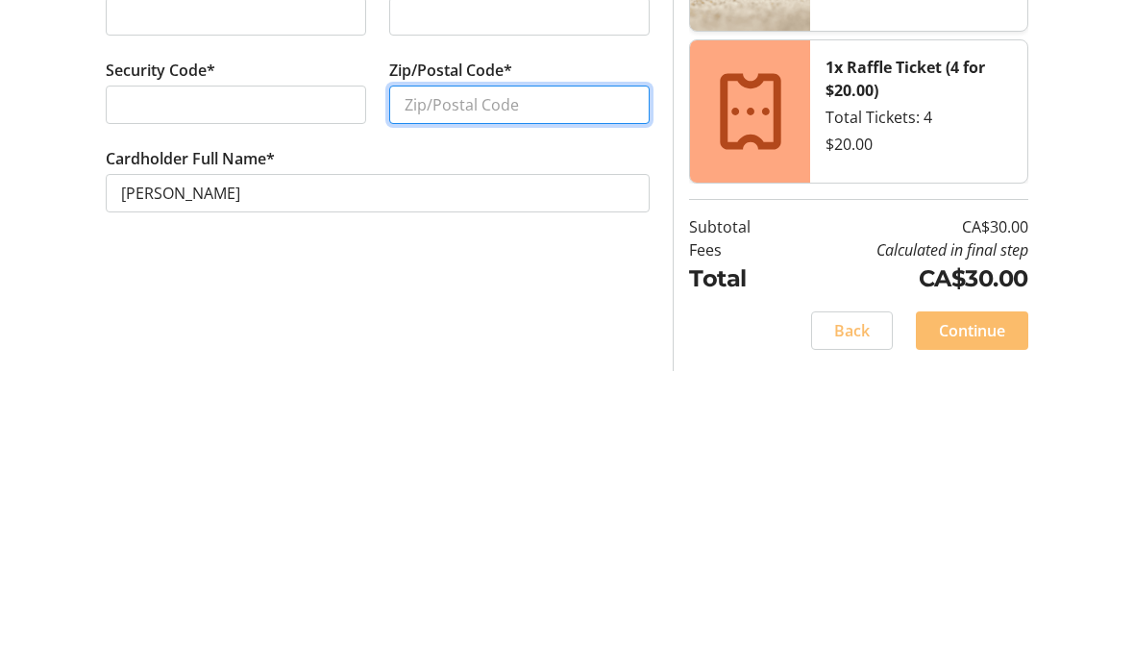
click at [530, 384] on input "Zip/Postal Code*" at bounding box center [519, 403] width 260 height 38
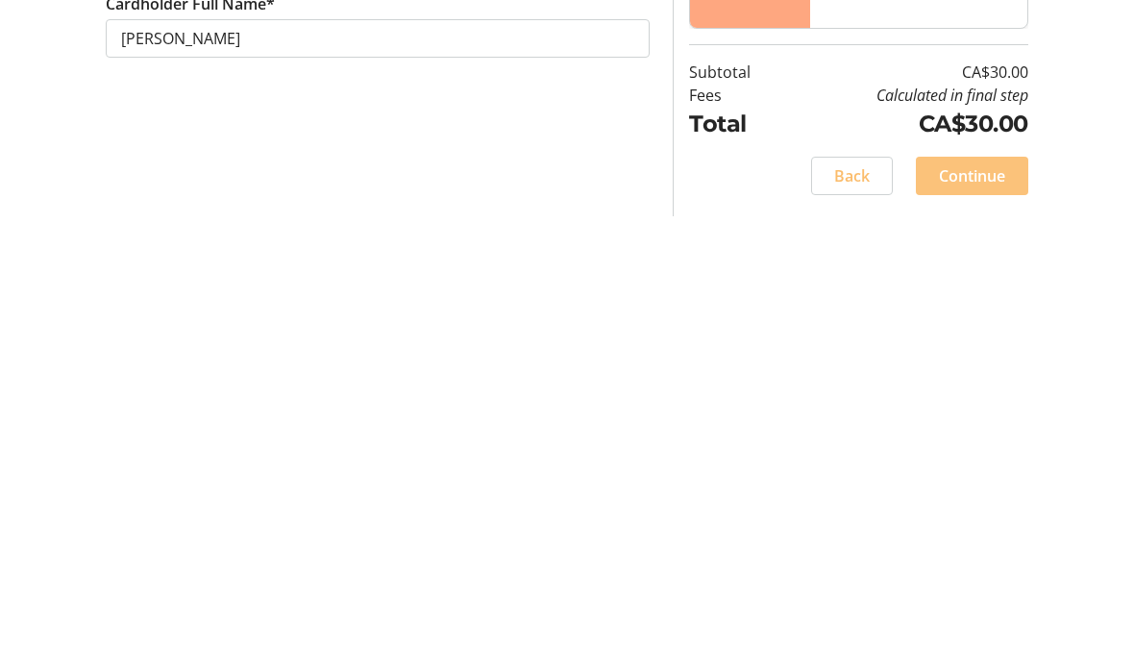
type input "T5A 3K4"
click at [972, 618] on span "Continue" at bounding box center [972, 629] width 66 height 23
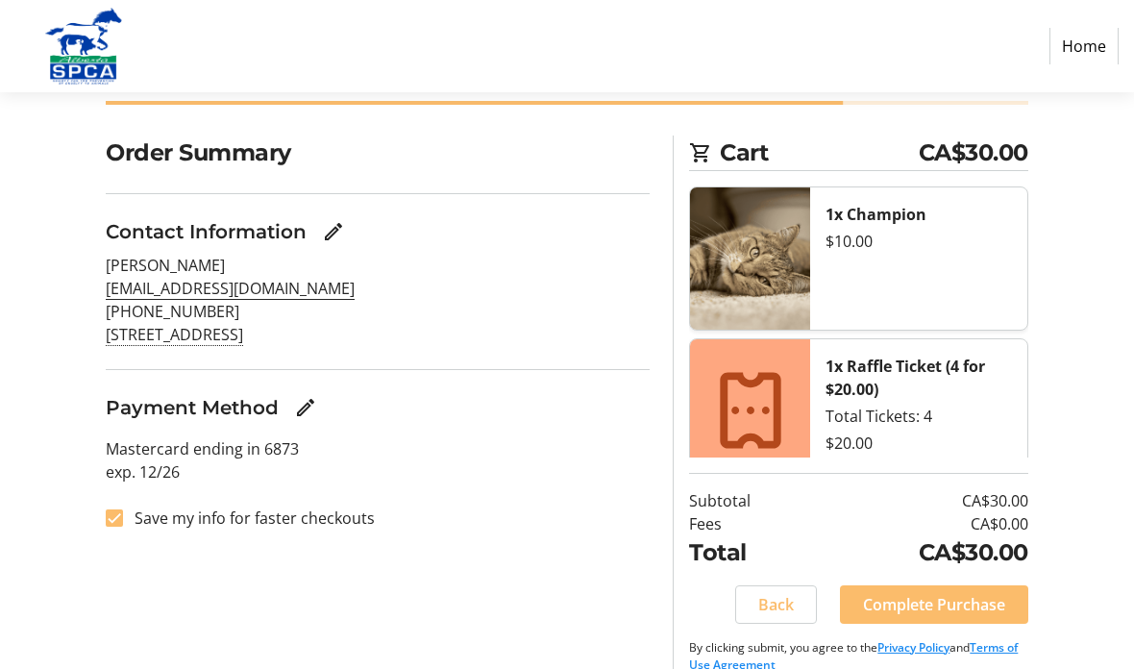
scroll to position [166, 0]
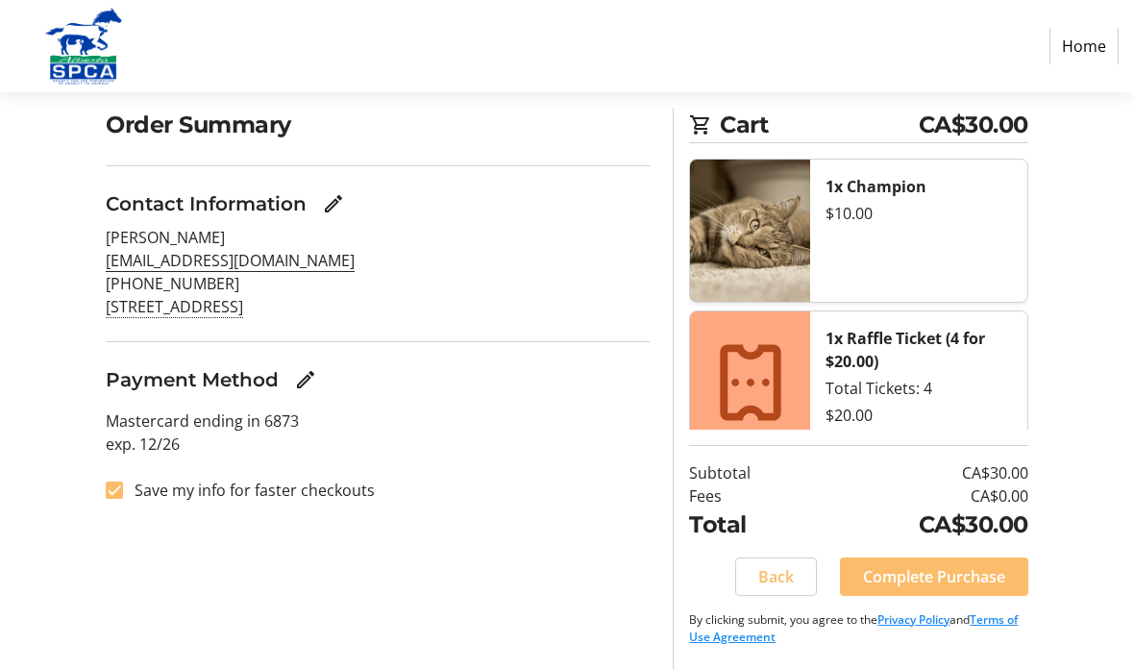
click at [972, 587] on span "Complete Purchase" at bounding box center [934, 576] width 142 height 23
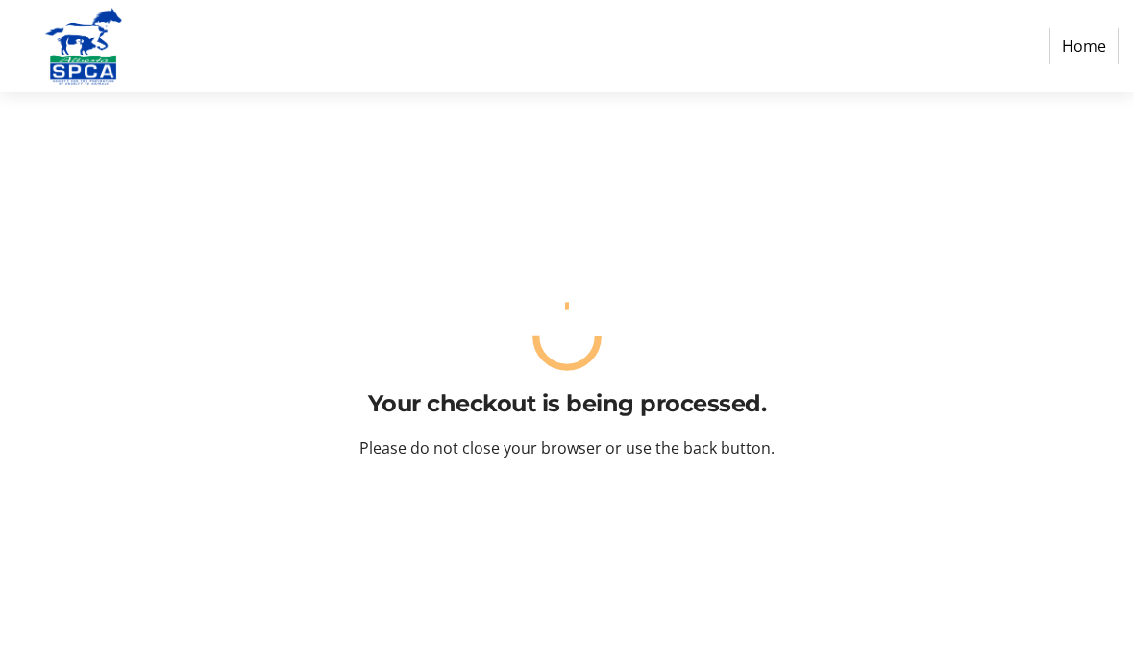
scroll to position [77, 0]
